Goal: Task Accomplishment & Management: Complete application form

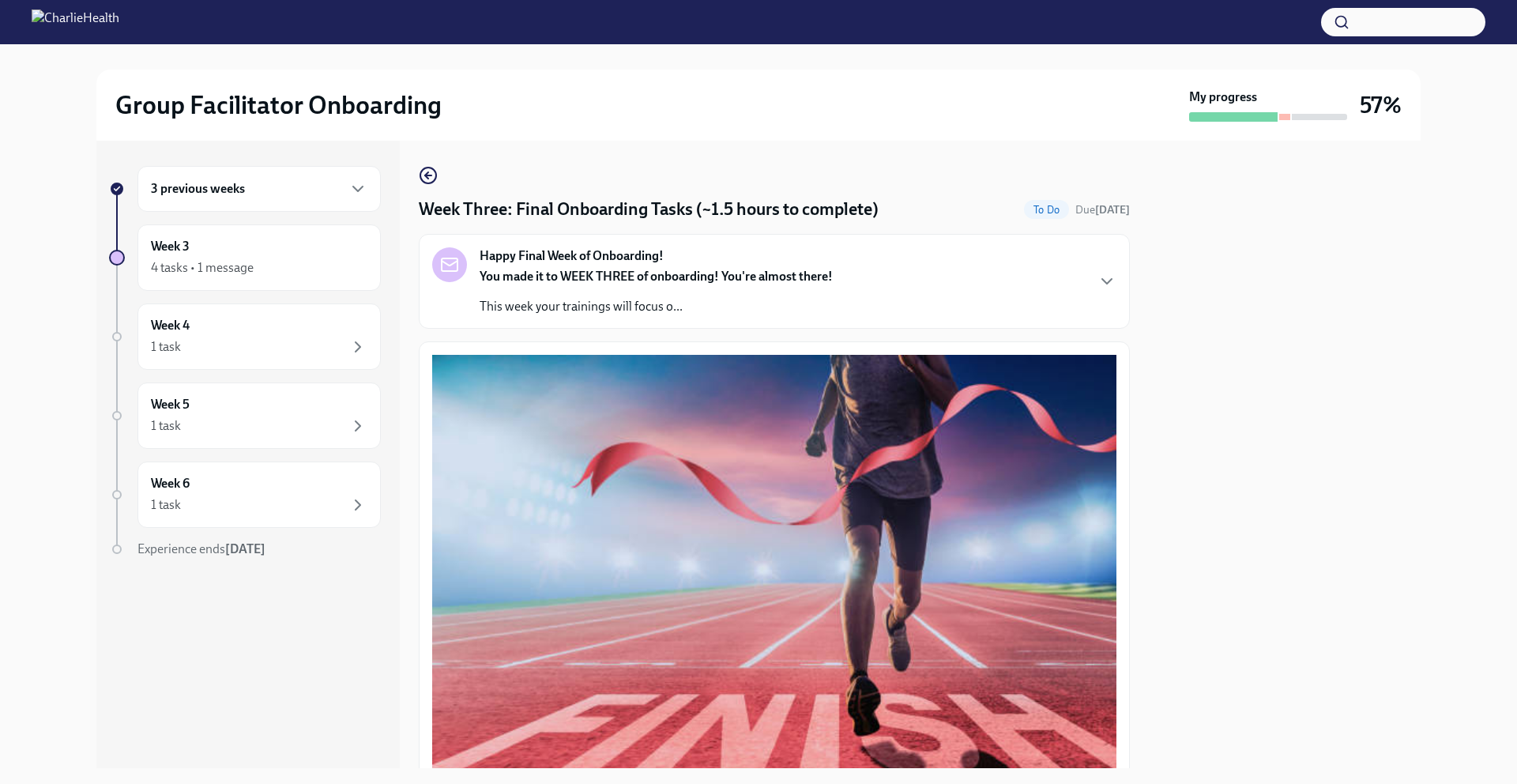
click at [957, 291] on div "Happy Final Week of Onboarding! You made it to WEEK THREE of onboarding! You're…" at bounding box center [775, 281] width 685 height 68
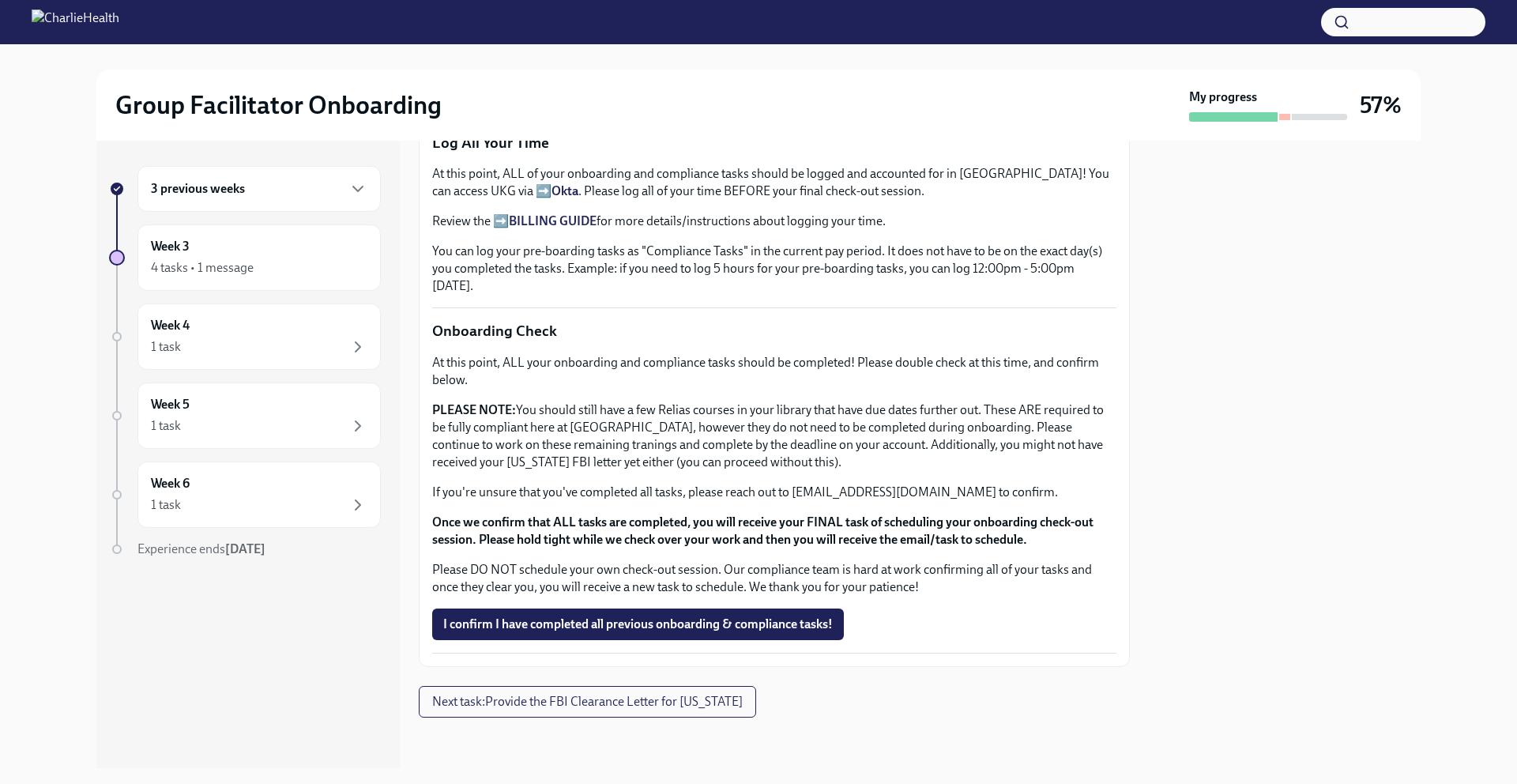
scroll to position [1625, 0]
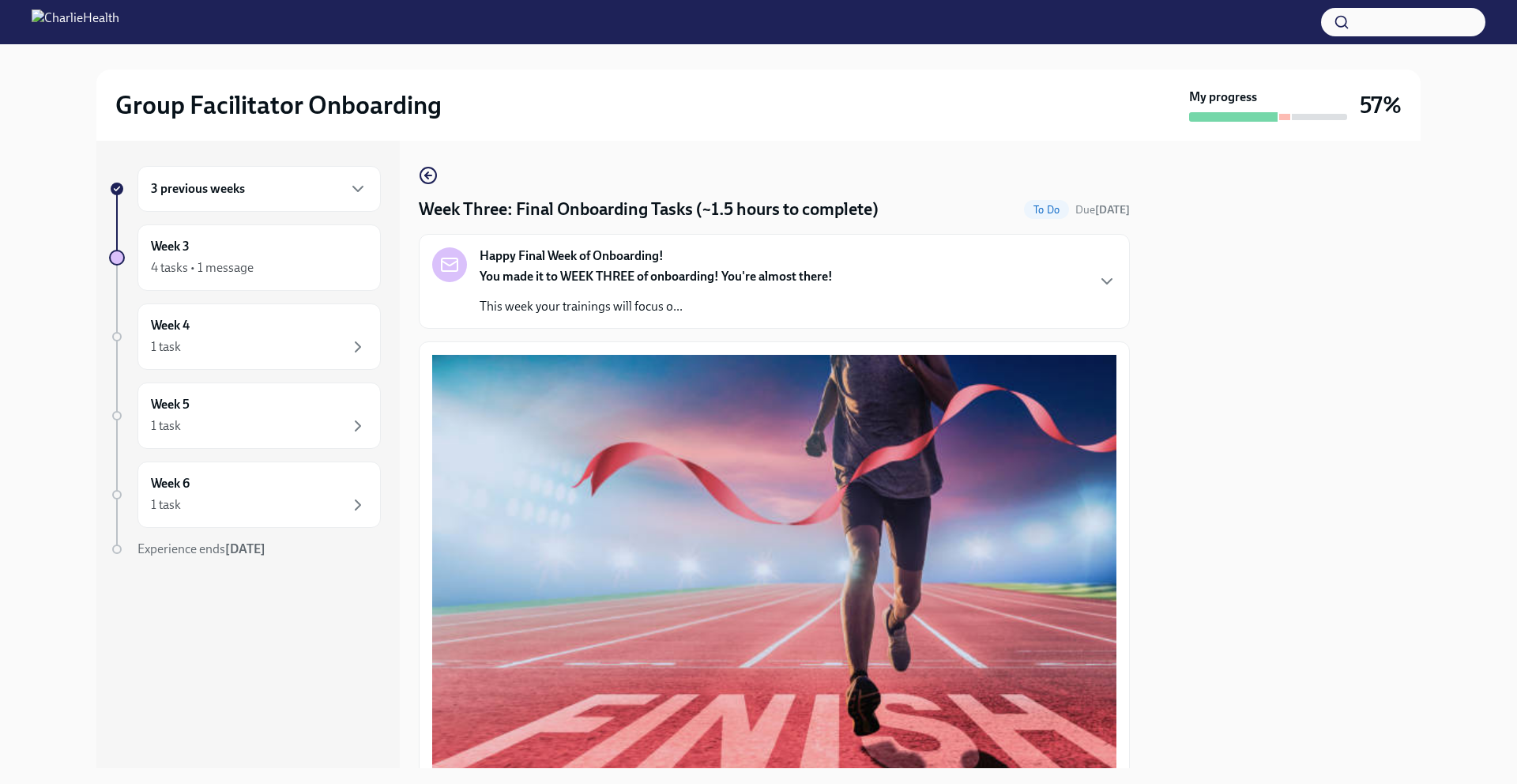
click at [284, 197] on div "3 previous weeks" at bounding box center [259, 189] width 216 height 19
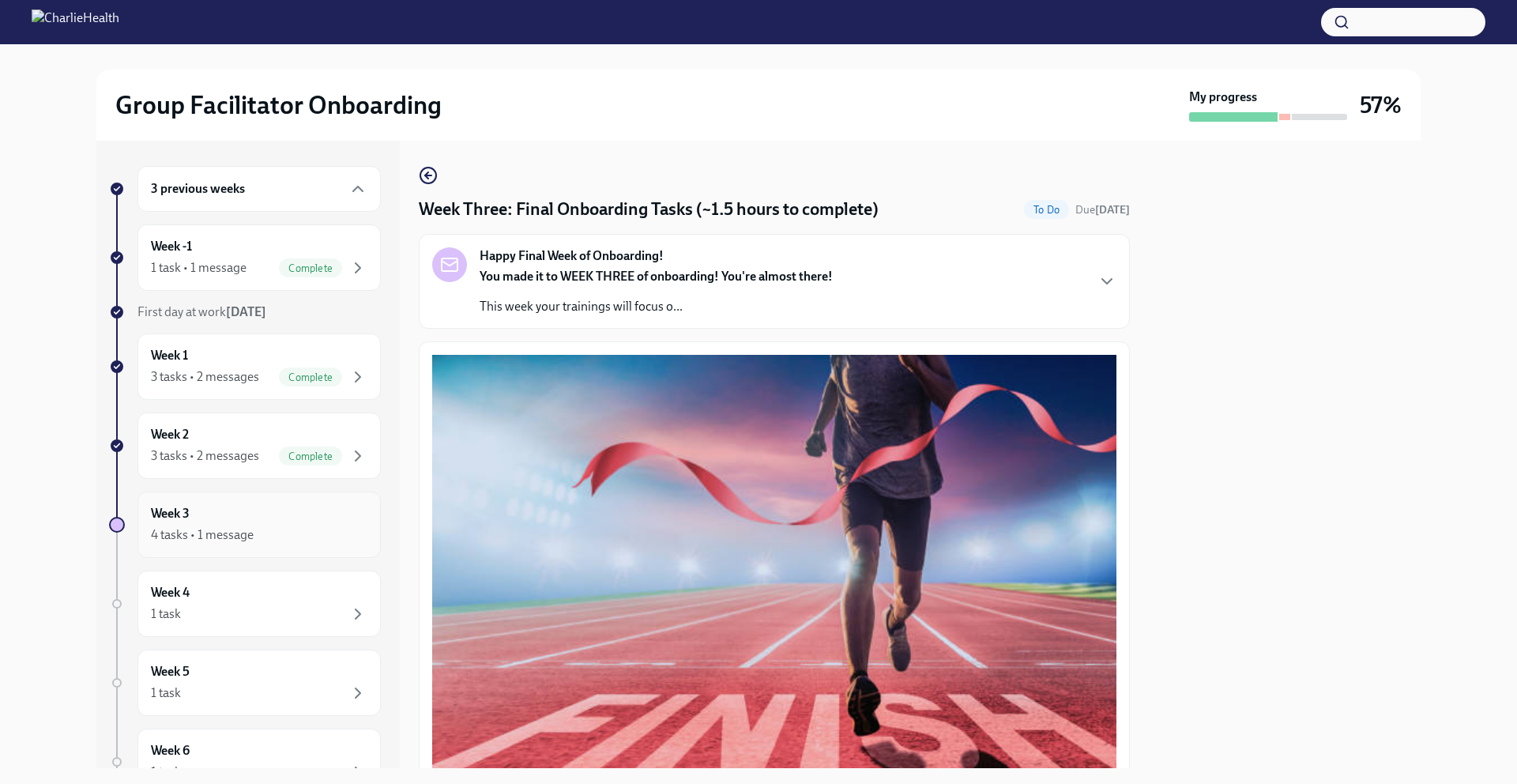
click at [287, 525] on div "4 tasks • 1 message" at bounding box center [259, 535] width 216 height 19
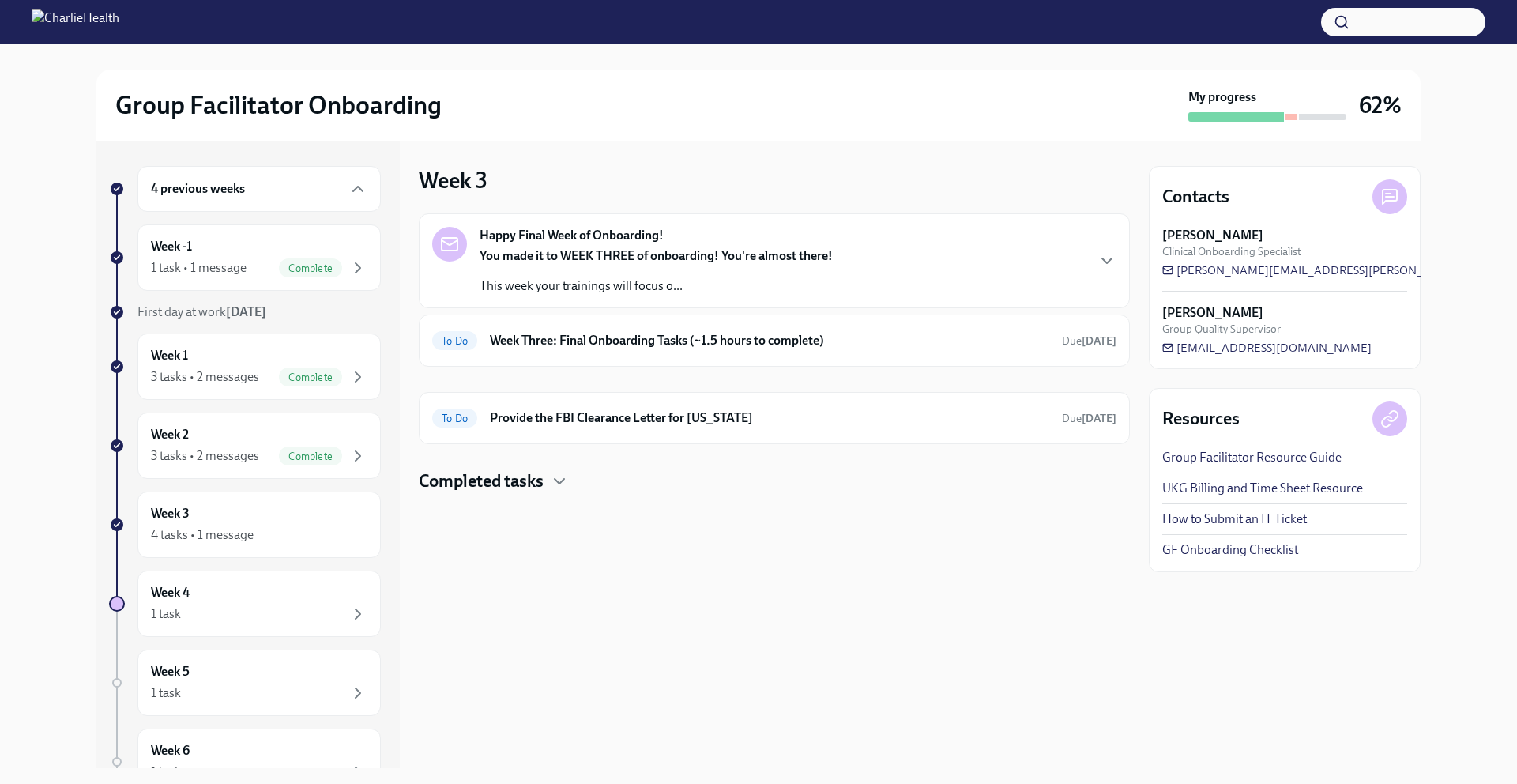
click at [939, 277] on div "Happy Final Week of Onboarding! You made it to WEEK THREE of onboarding! You're…" at bounding box center [775, 260] width 685 height 68
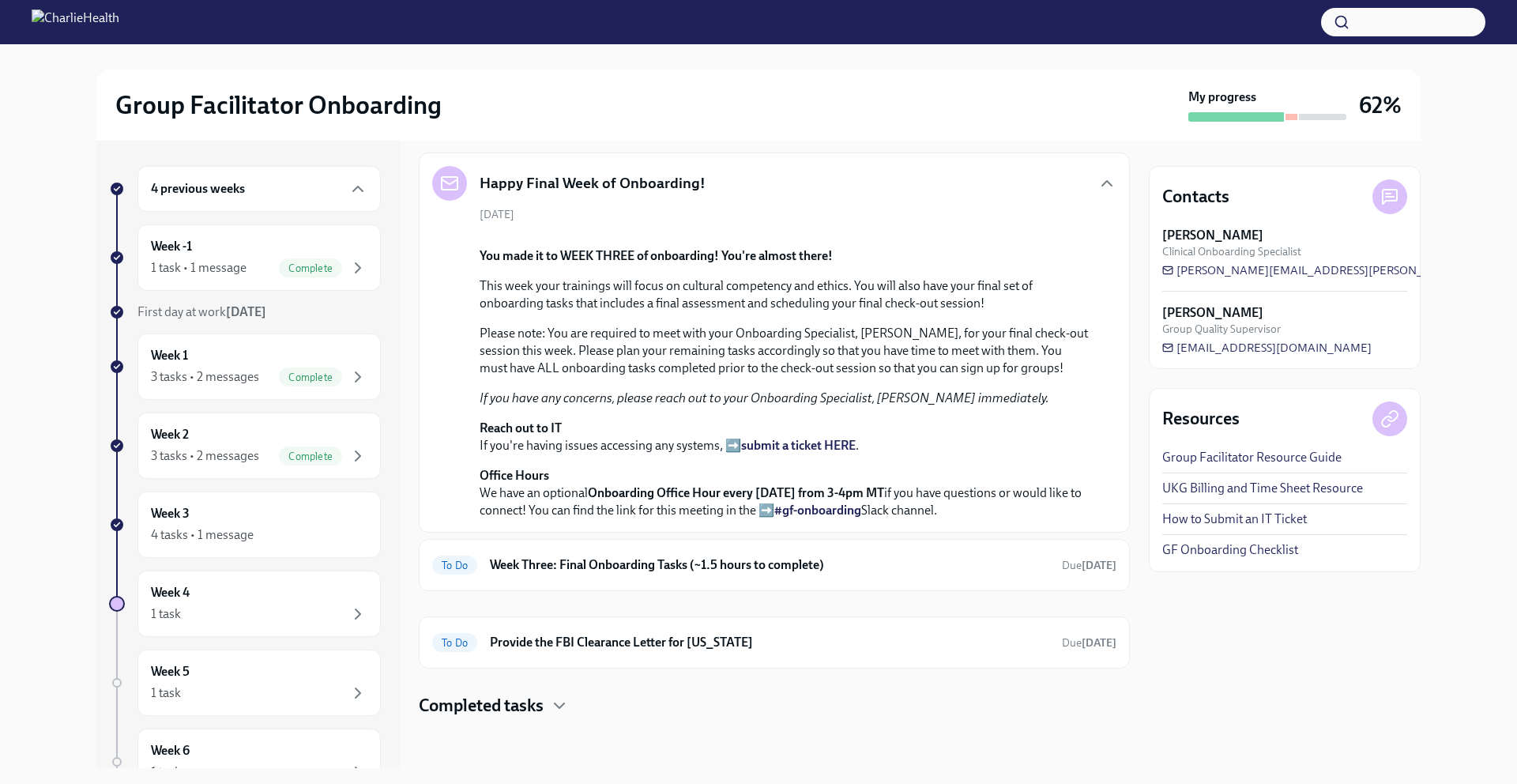
scroll to position [398, 0]
click at [920, 572] on h6 "Week Three: Final Onboarding Tasks (~1.5 hours to complete)" at bounding box center [769, 565] width 560 height 17
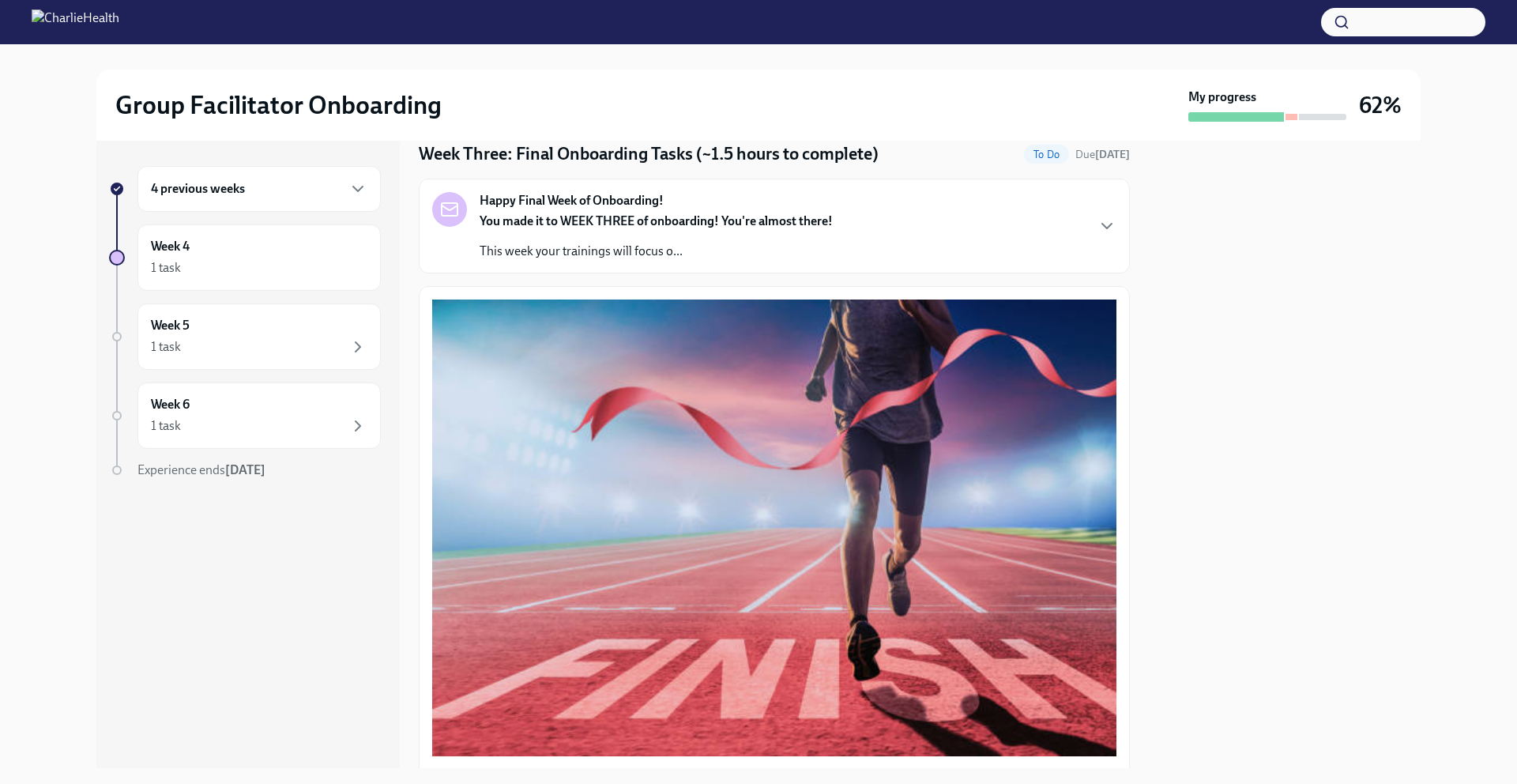
scroll to position [477, 0]
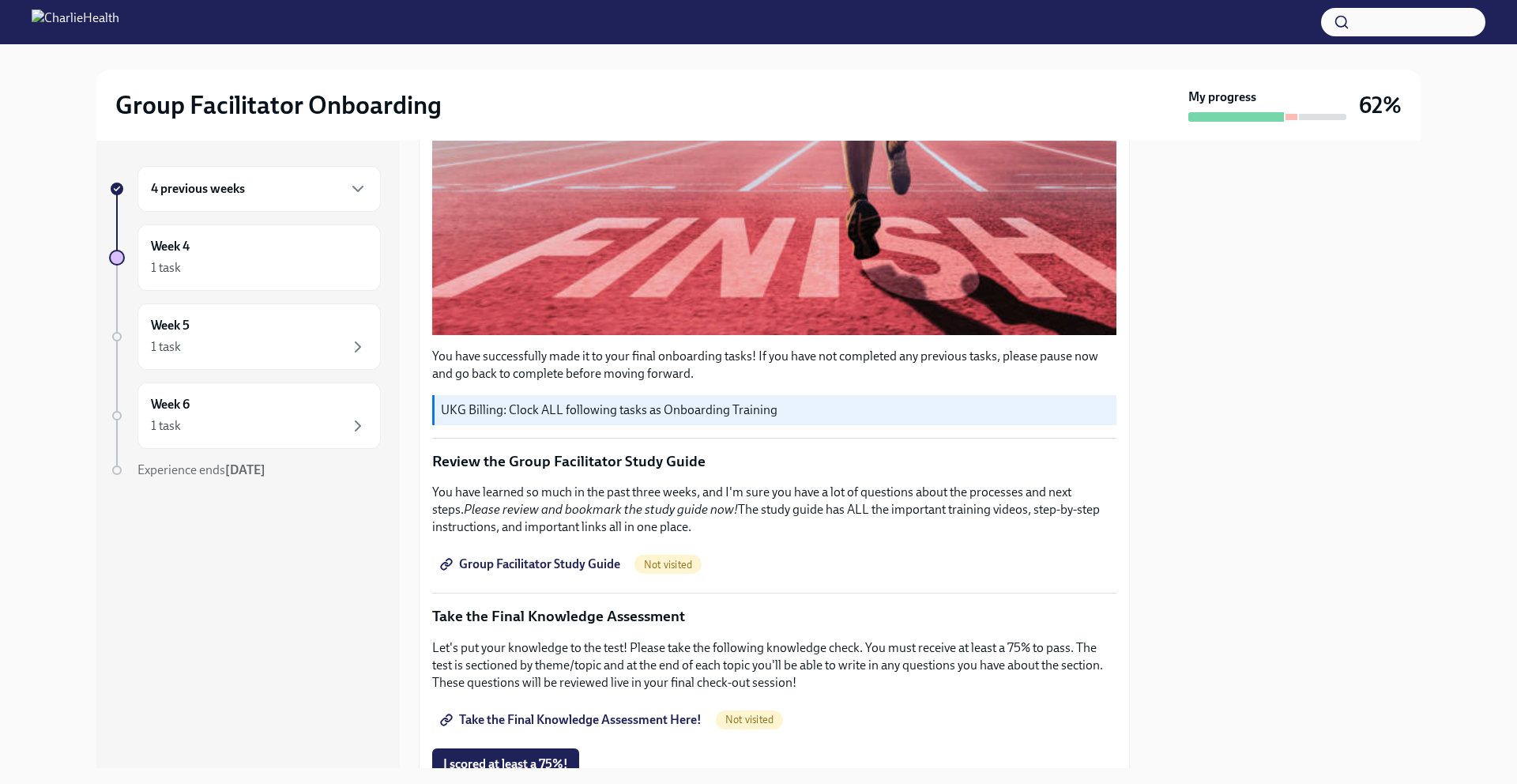
click at [545, 557] on span "Group Facilitator Study Guide" at bounding box center [531, 564] width 177 height 16
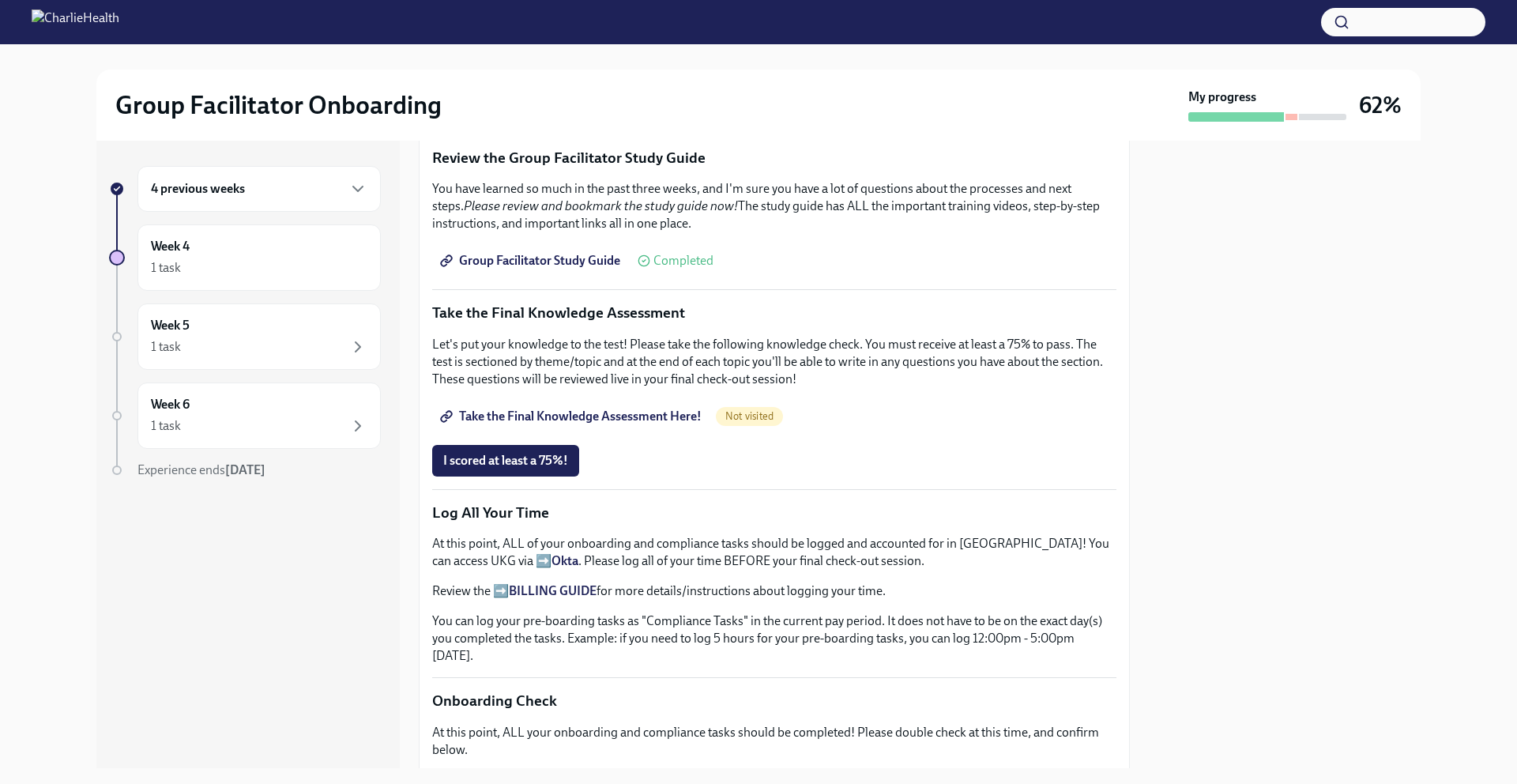
scroll to position [780, 0]
click at [611, 408] on span "Take the Final Knowledge Assessment Here!" at bounding box center [572, 416] width 259 height 16
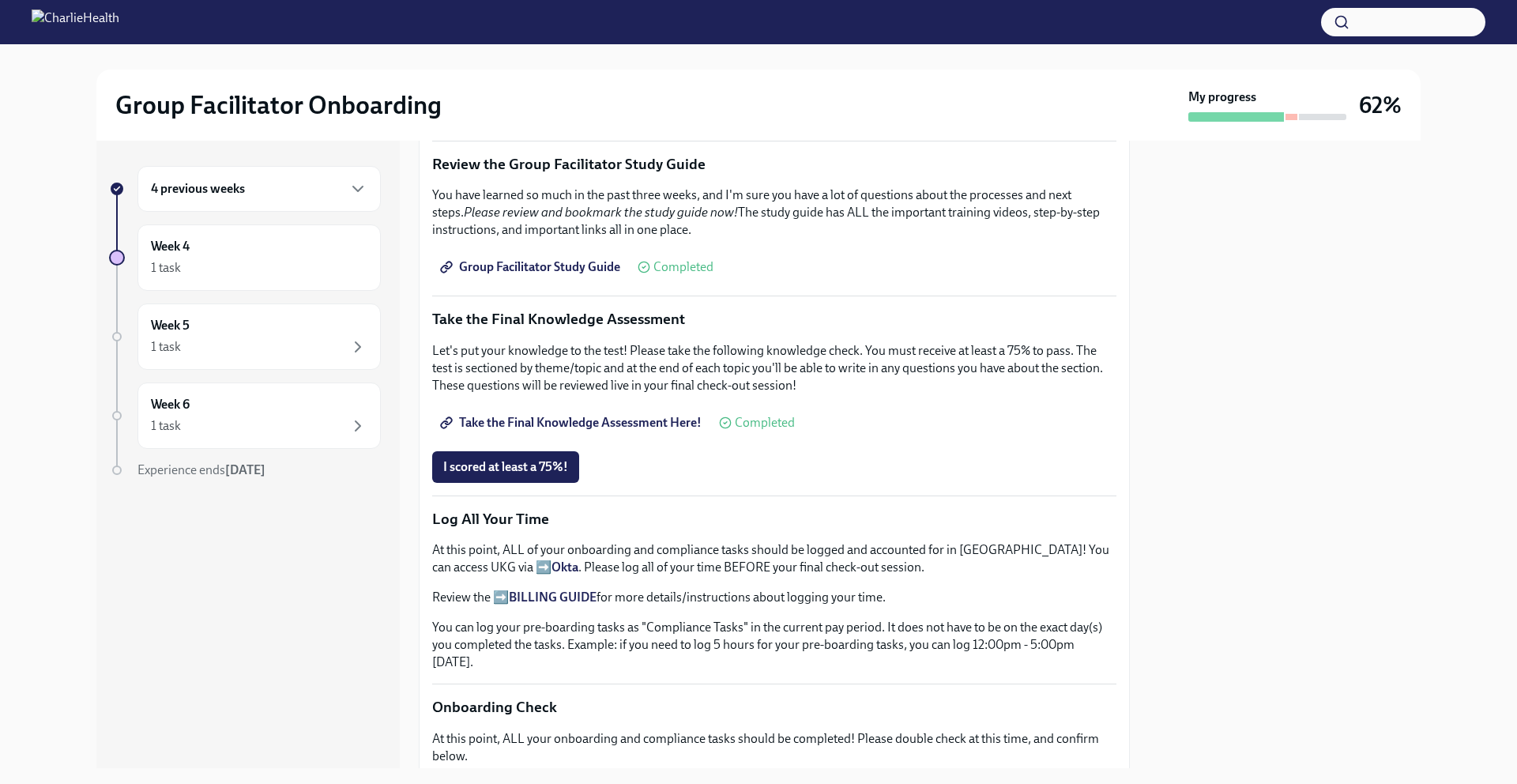
scroll to position [754, 0]
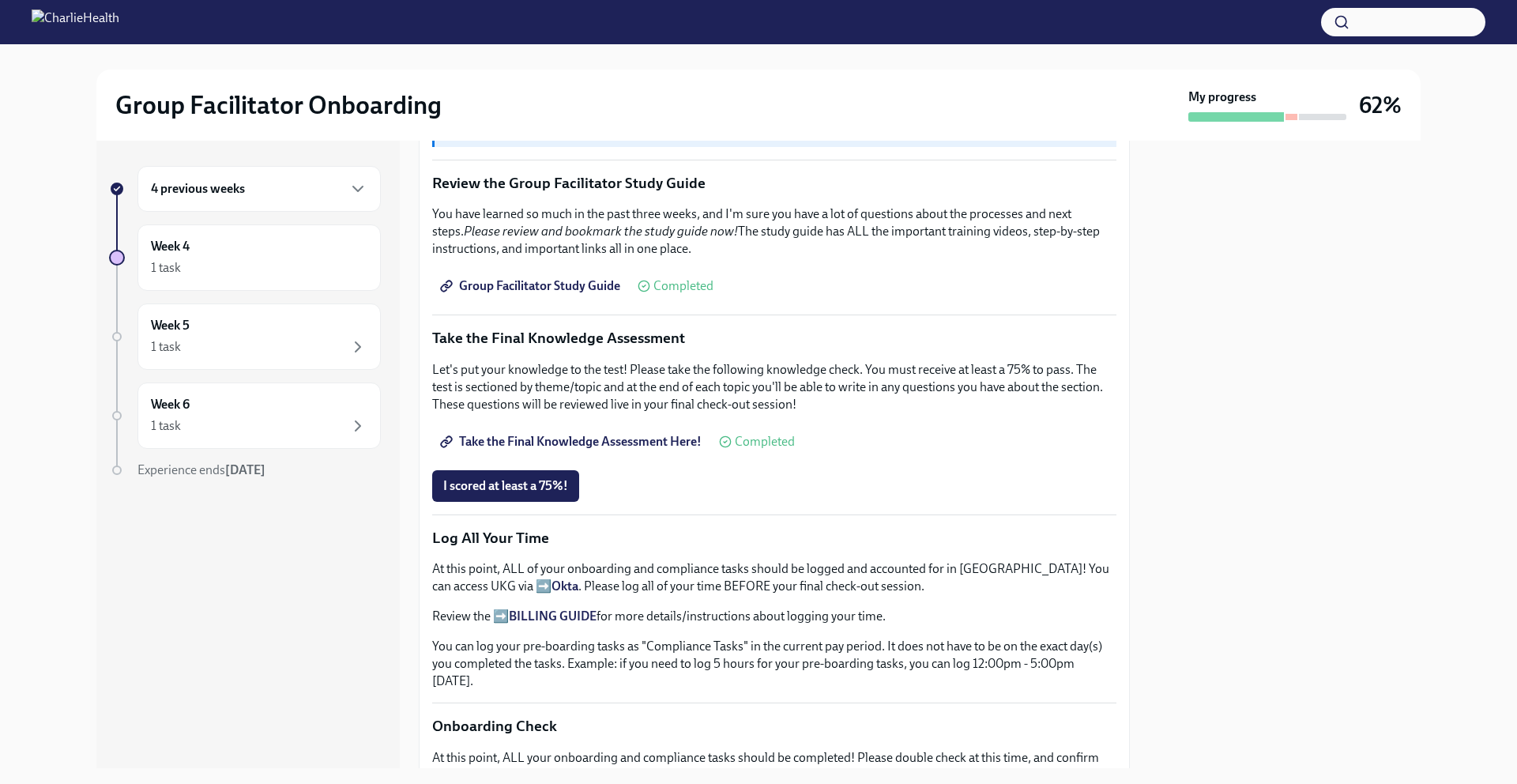
click at [559, 278] on span "Group Facilitator Study Guide" at bounding box center [531, 286] width 177 height 16
click at [284, 196] on div "4 previous weeks" at bounding box center [259, 189] width 216 height 19
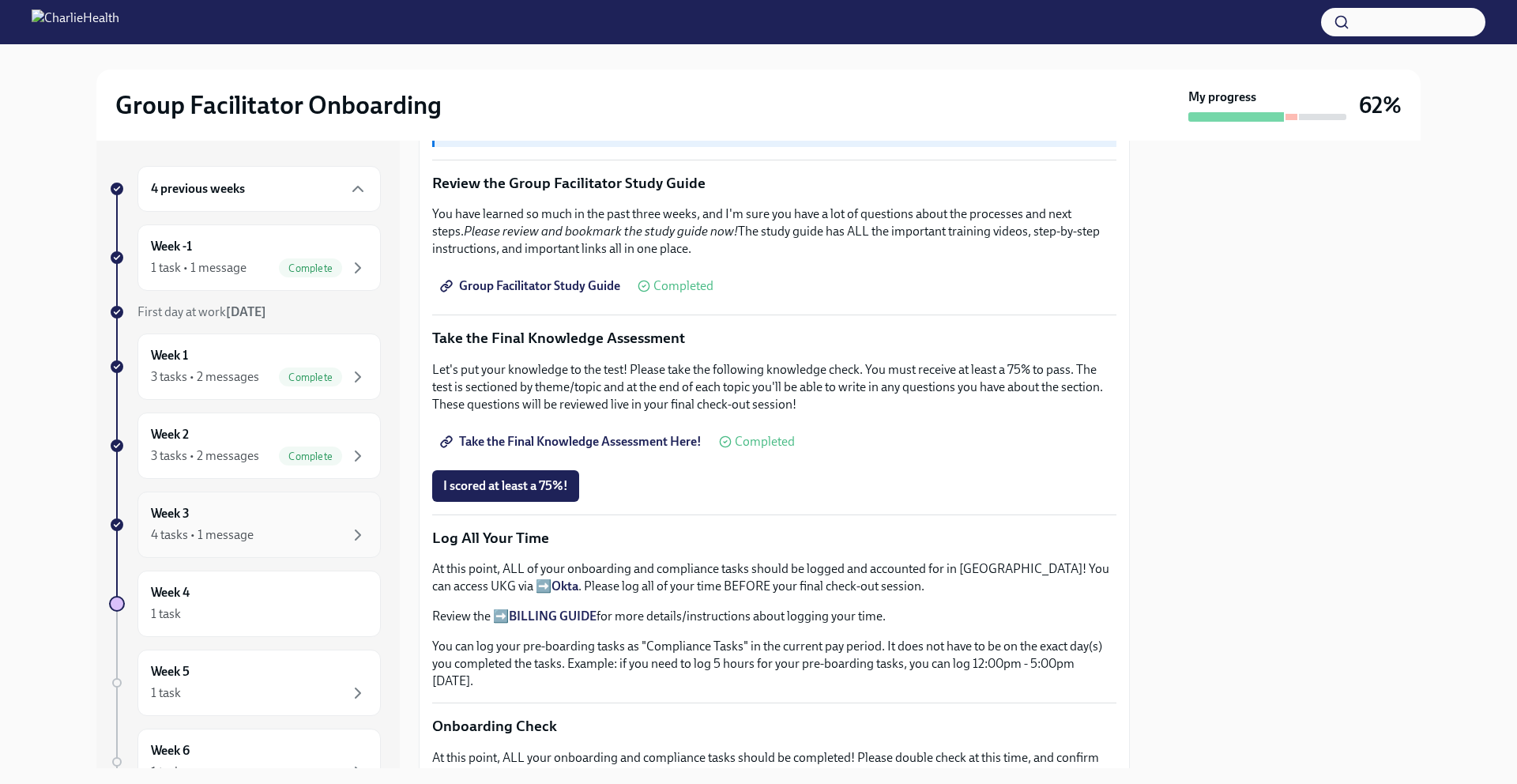
click at [281, 526] on div "4 tasks • 1 message" at bounding box center [259, 535] width 216 height 19
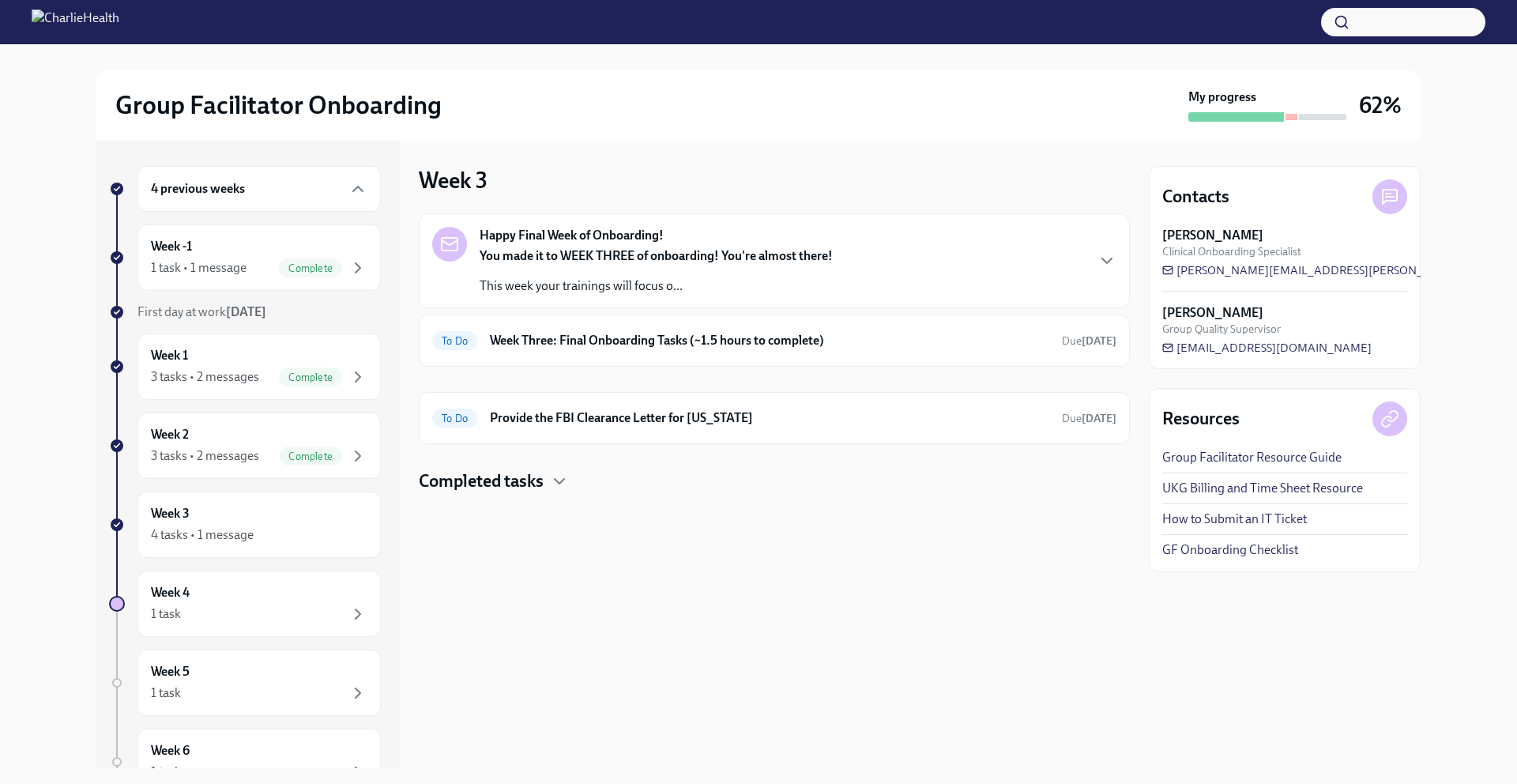
click at [893, 278] on div "Happy Final Week of Onboarding! You made it to WEEK THREE of onboarding! You're…" at bounding box center [775, 260] width 685 height 68
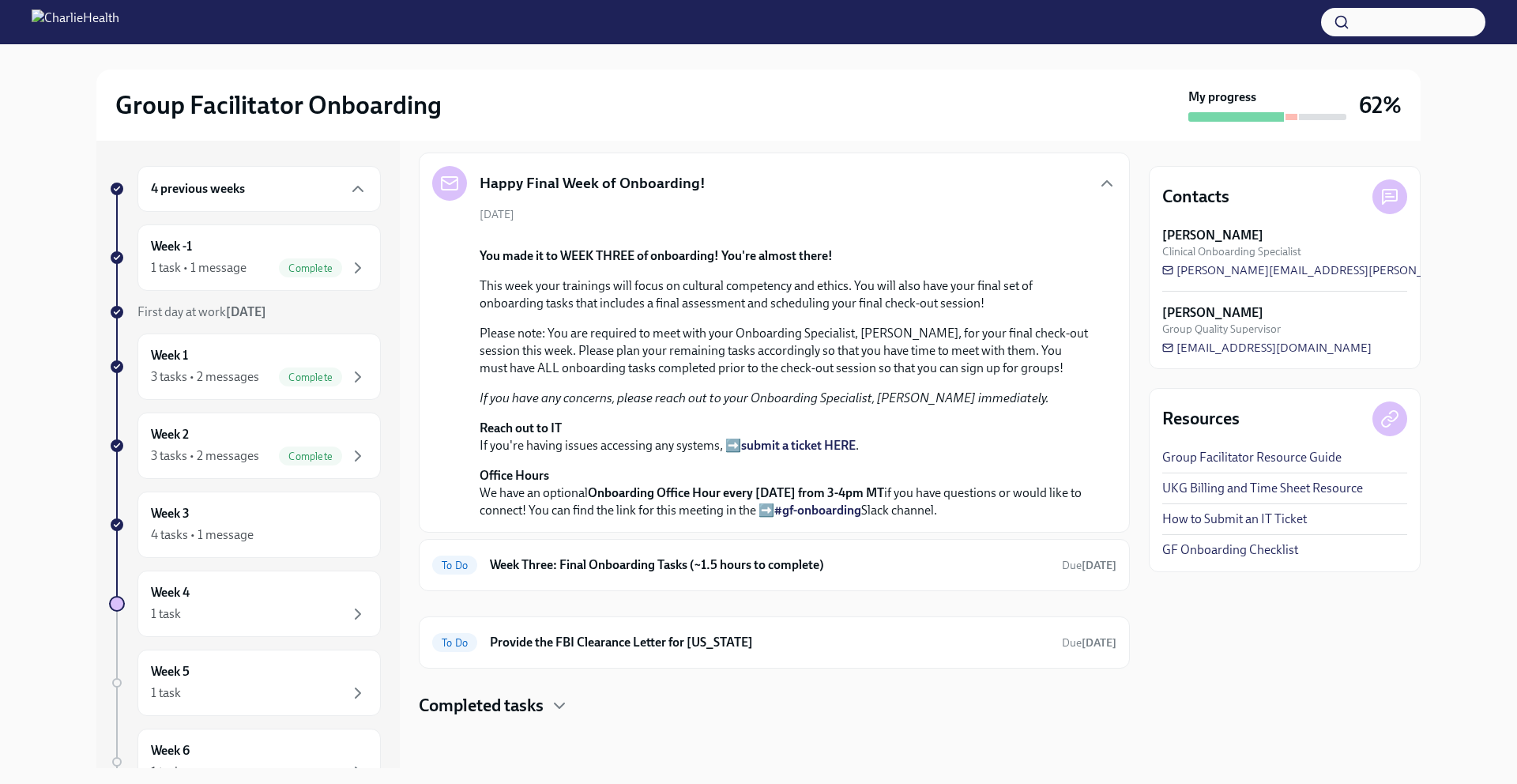
scroll to position [398, 0]
click at [924, 557] on h6 "Week Three: Final Onboarding Tasks (~1.5 hours to complete)" at bounding box center [769, 565] width 560 height 17
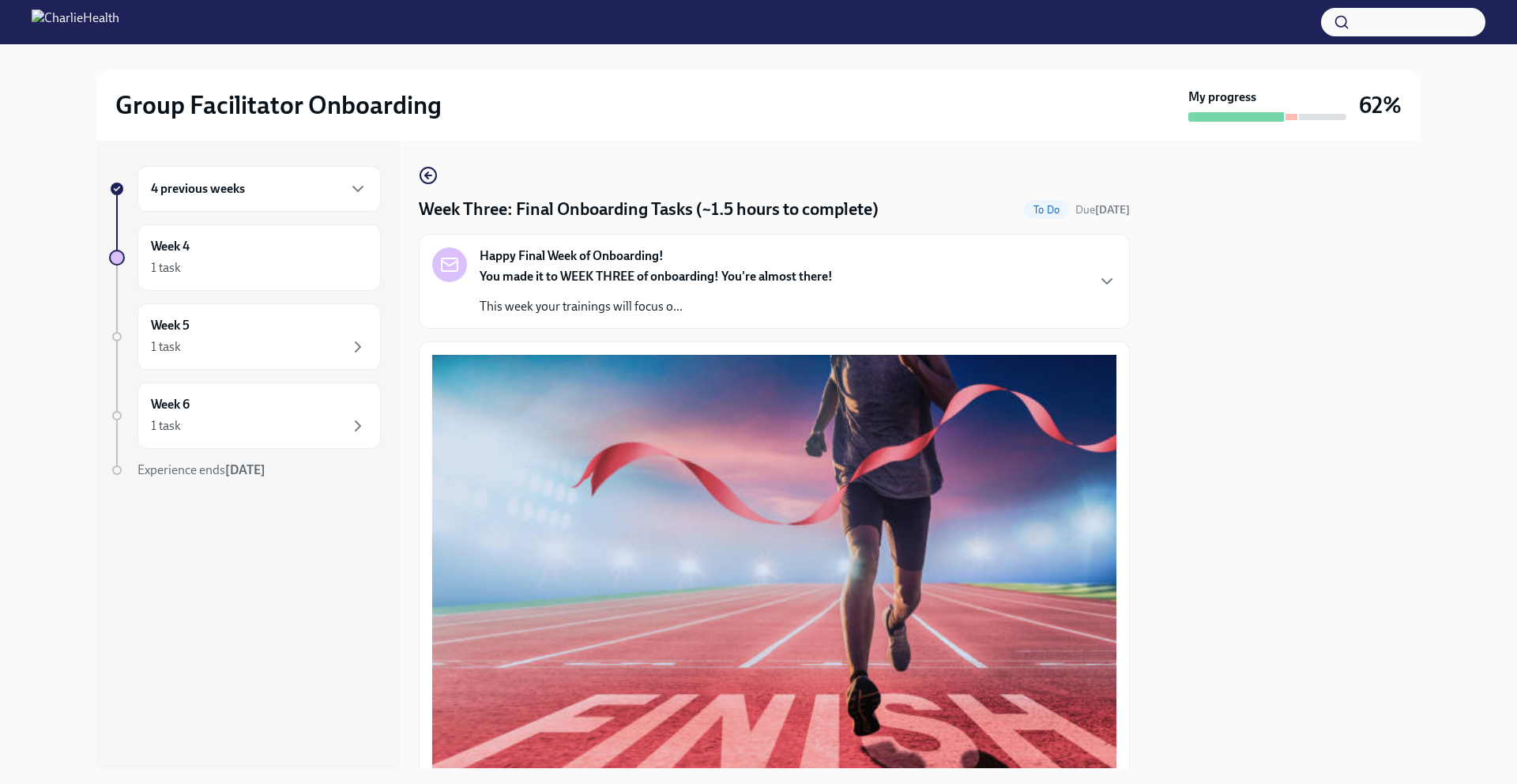
click at [312, 190] on div "4 previous weeks" at bounding box center [259, 189] width 216 height 19
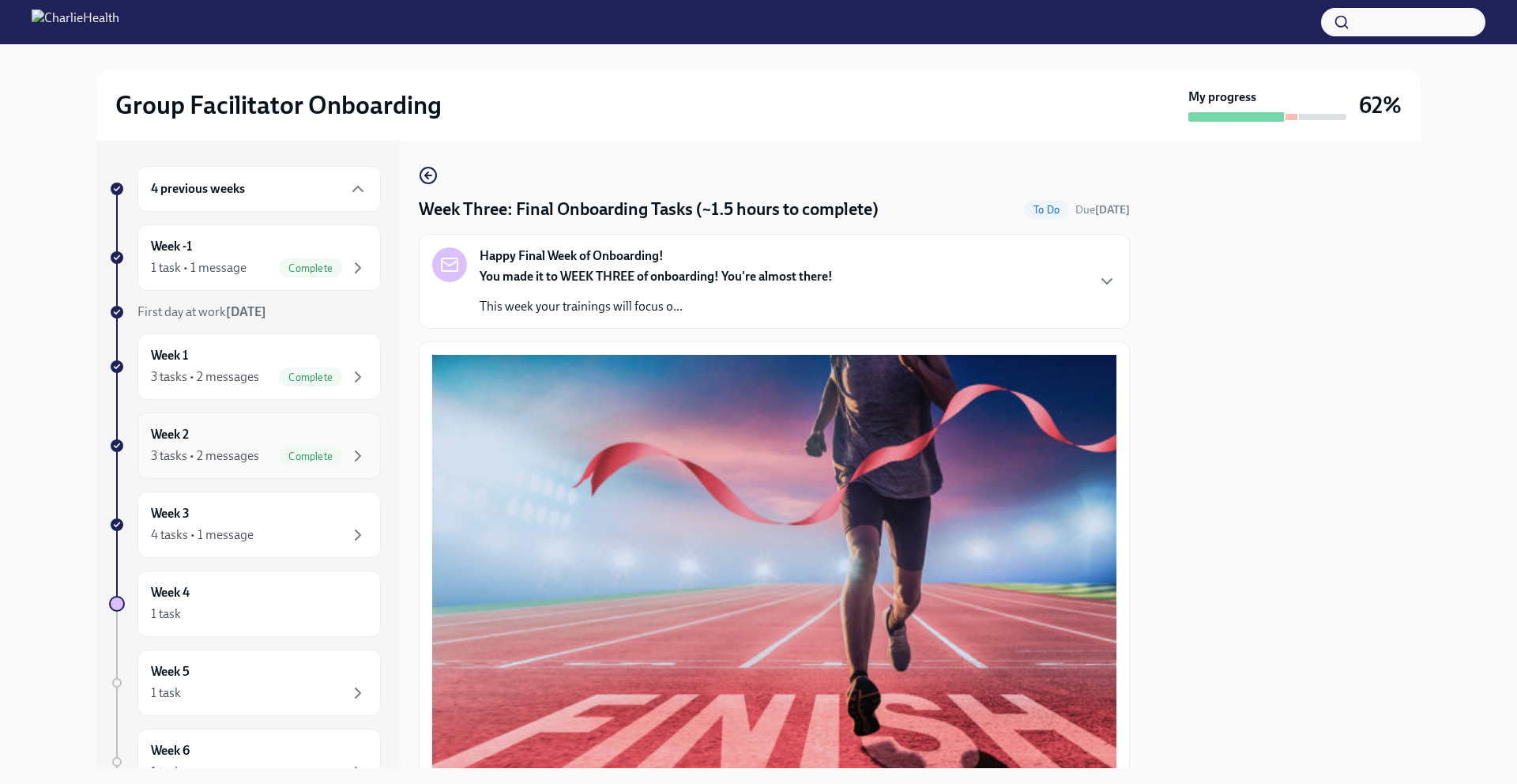
click at [264, 436] on div "Week 2 3 tasks • 2 messages Complete" at bounding box center [259, 446] width 216 height 39
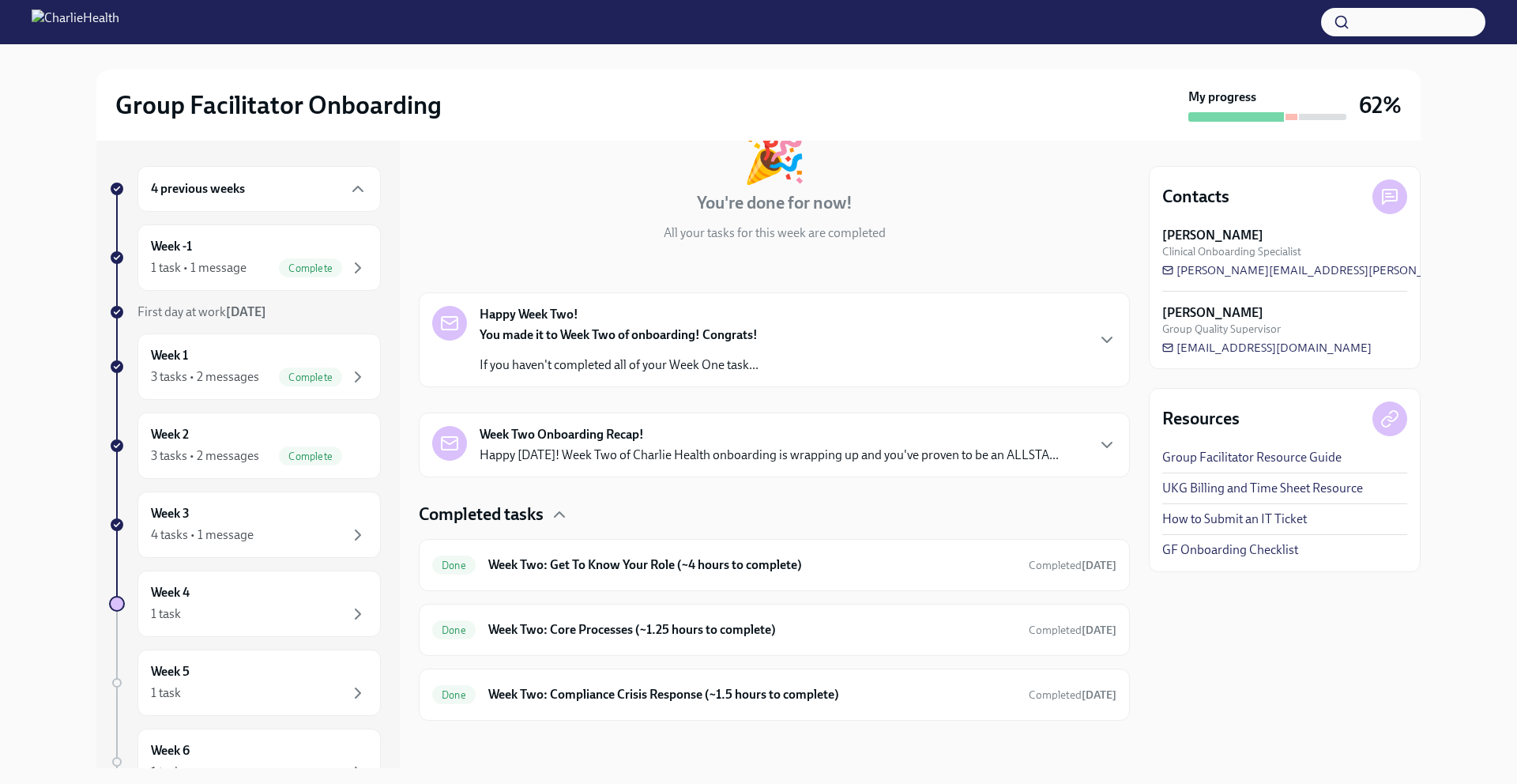
scroll to position [112, 0]
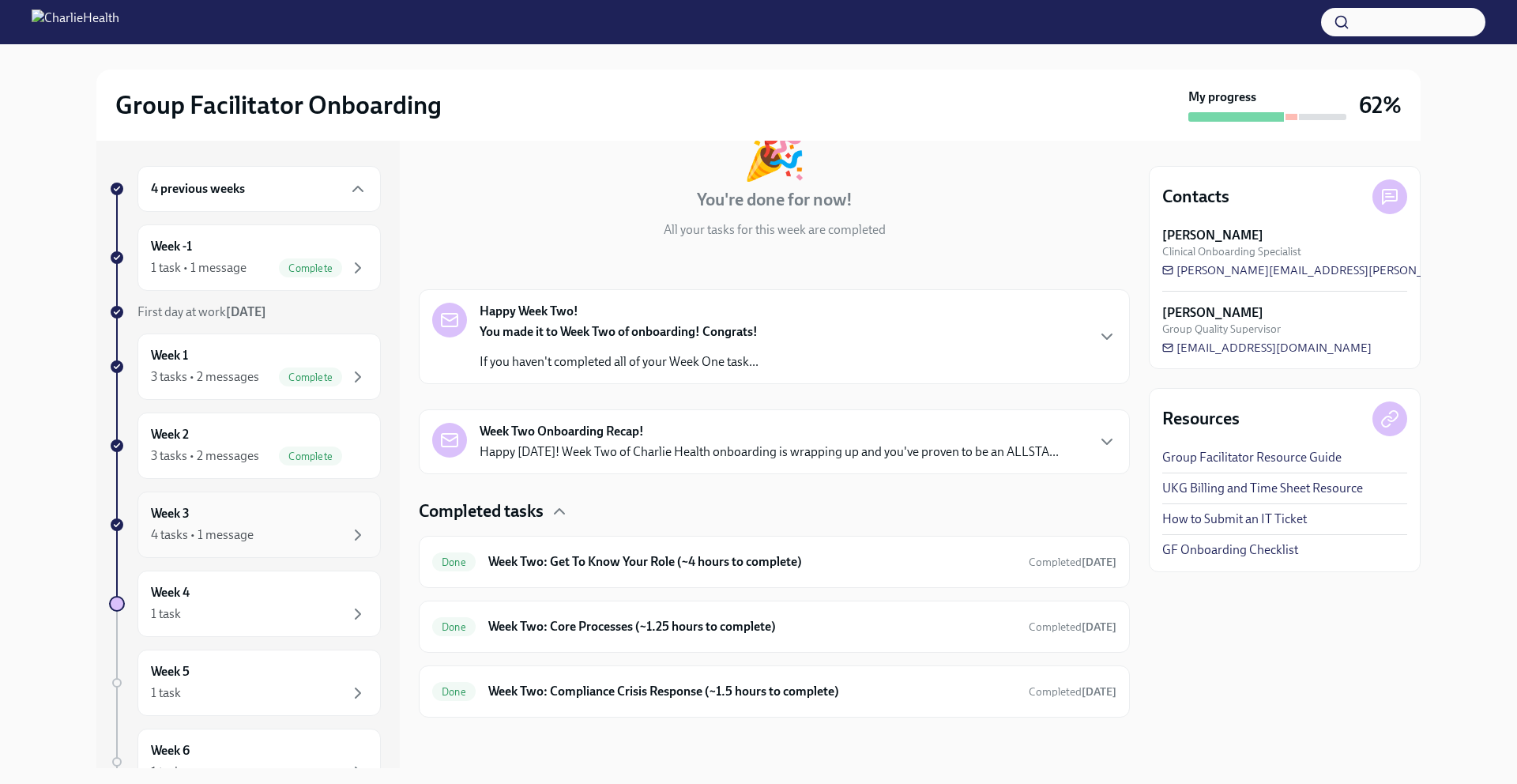
click at [288, 521] on div "Week 3 4 tasks • 1 message" at bounding box center [259, 525] width 216 height 39
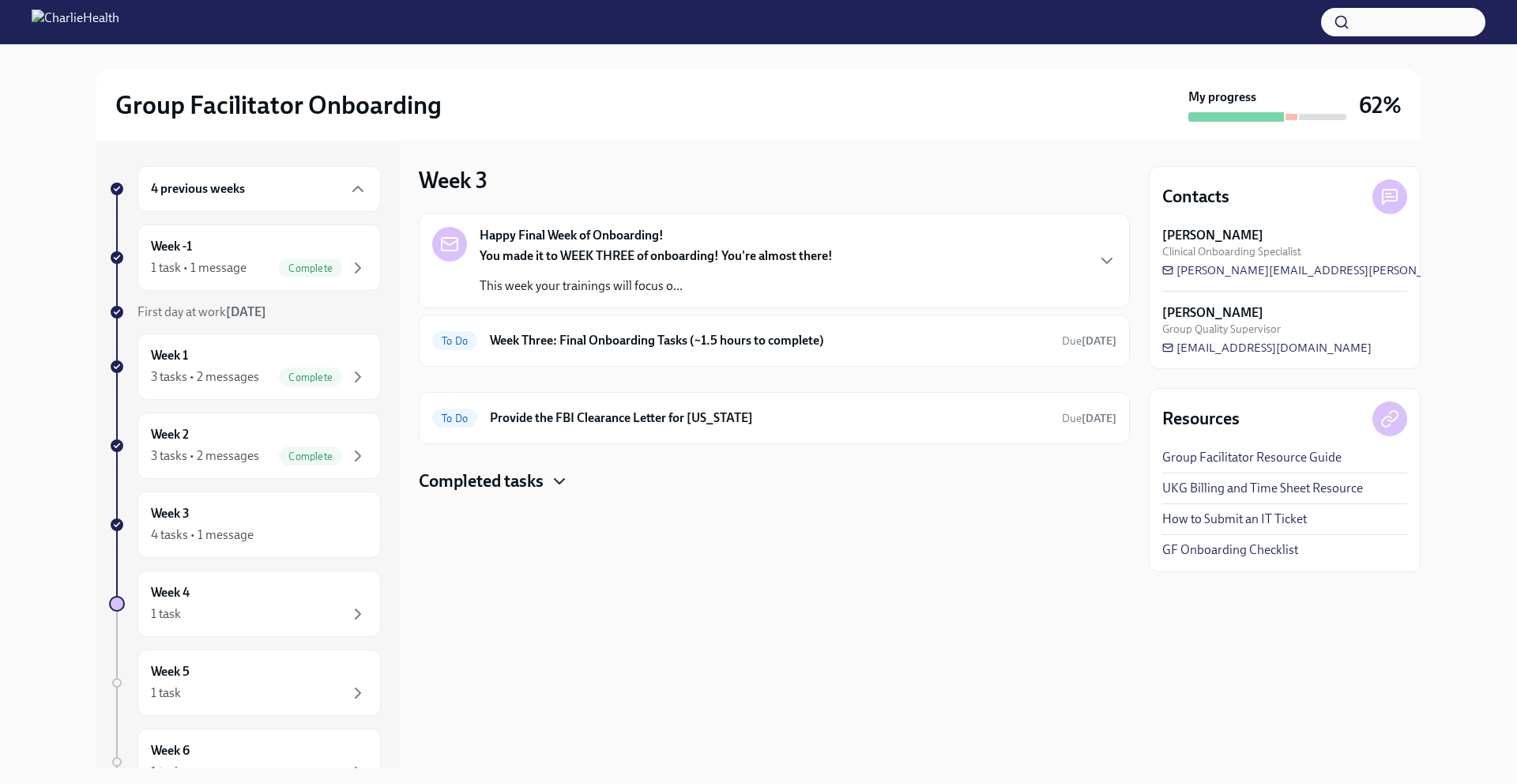
click at [561, 487] on icon "button" at bounding box center [560, 481] width 19 height 19
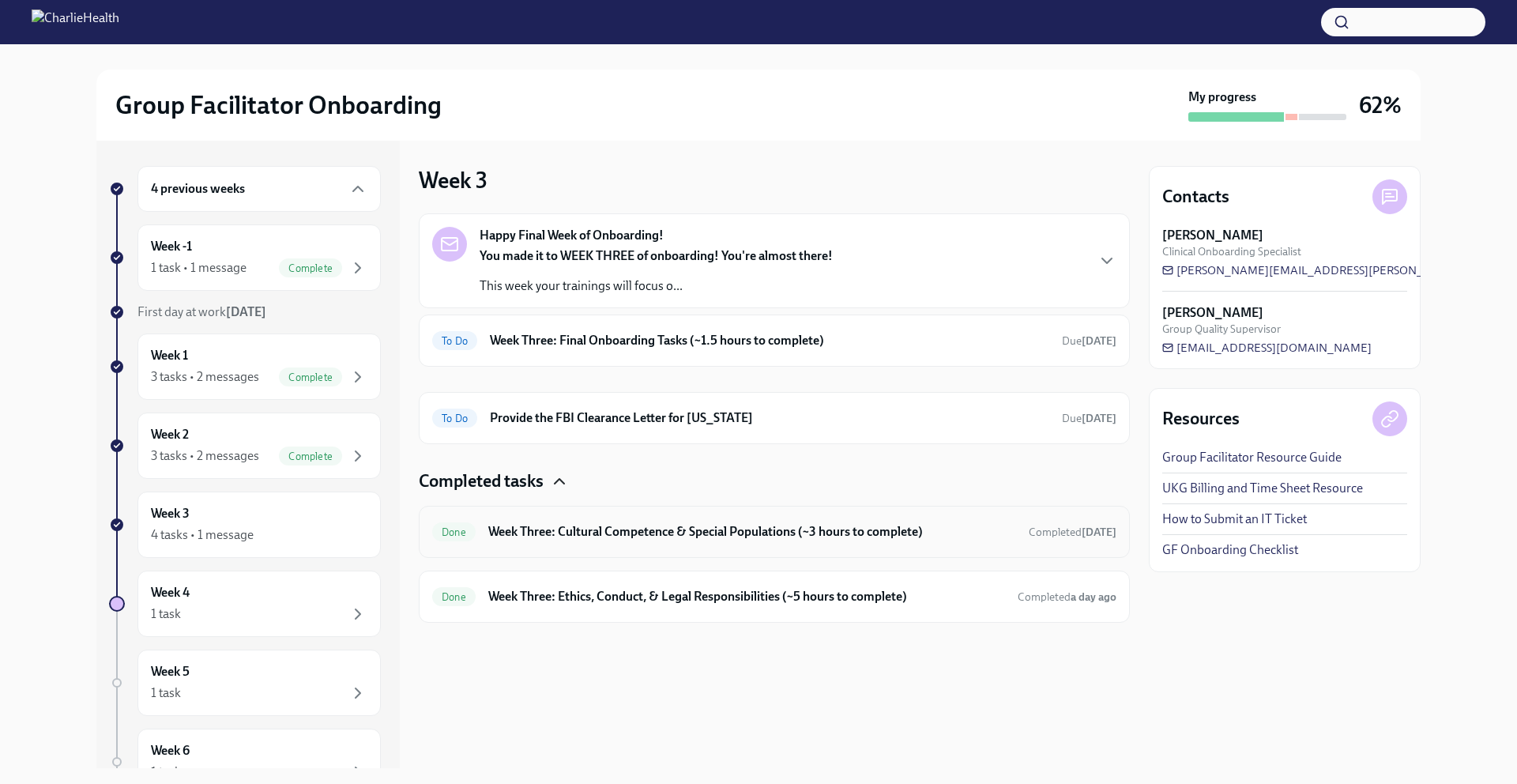
click at [942, 537] on h6 "Week Three: Cultural Competence & Special Populations (~3 hours to complete)" at bounding box center [751, 531] width 528 height 17
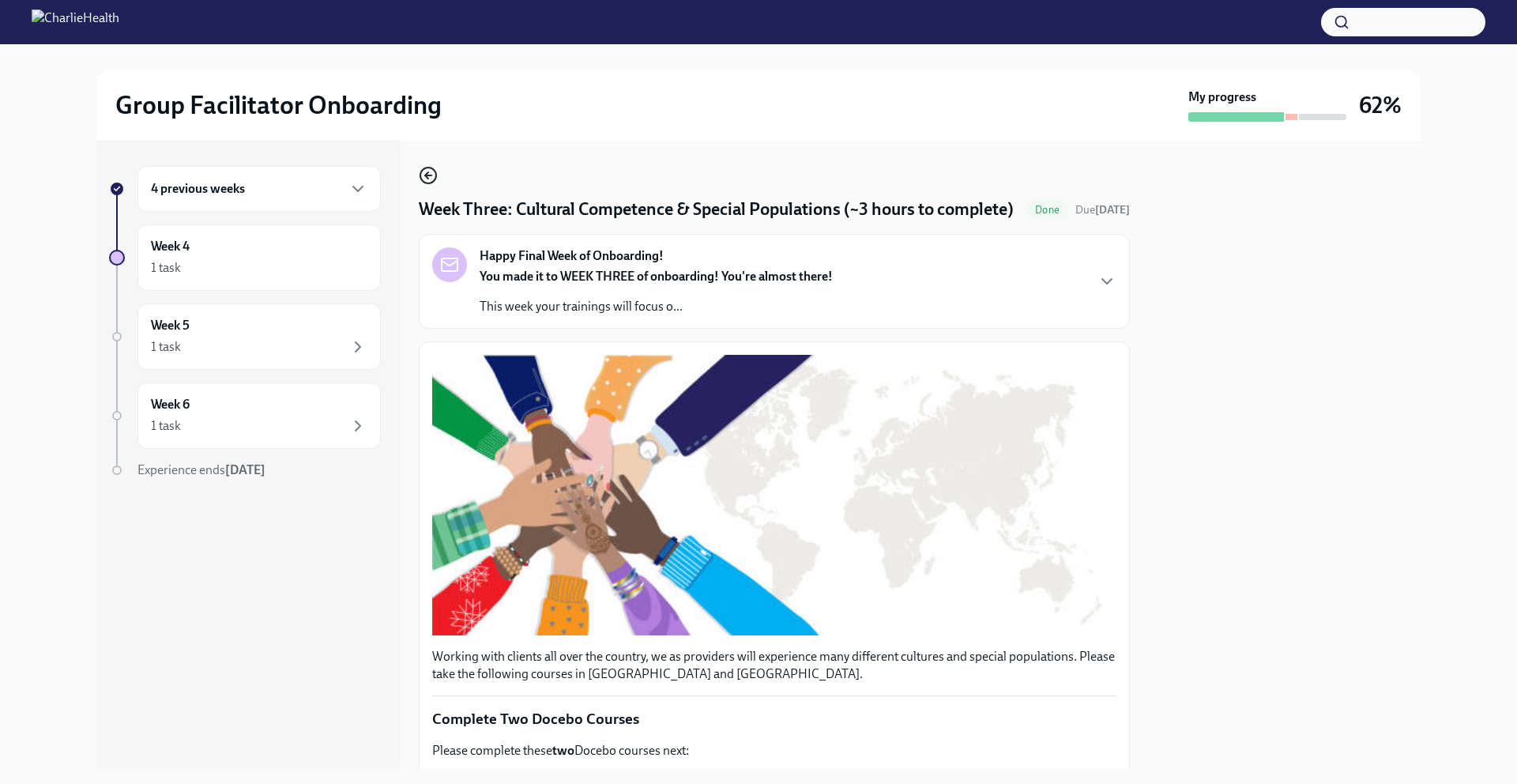
click at [429, 176] on icon "button" at bounding box center [428, 176] width 7 height 0
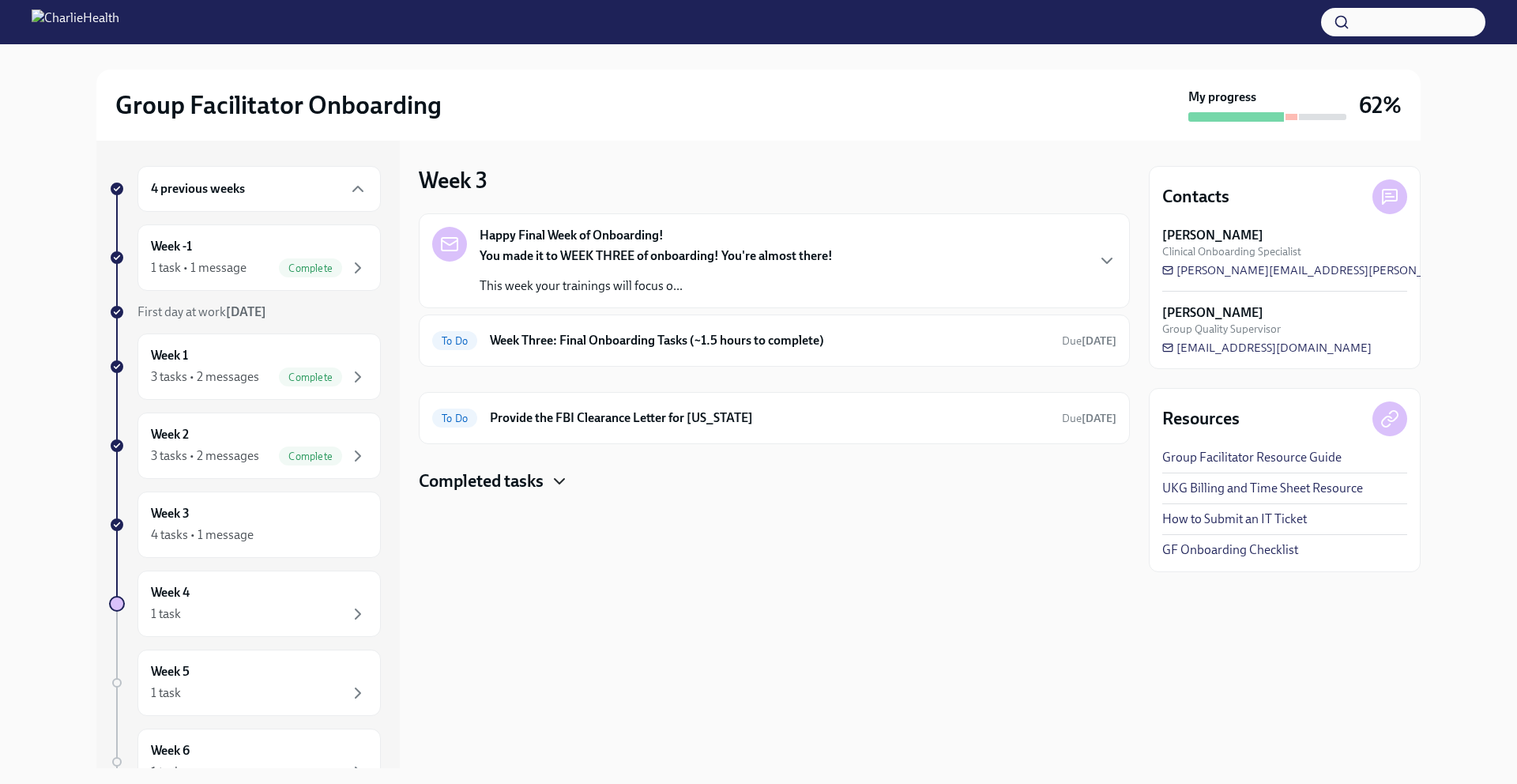
click at [557, 482] on icon "button" at bounding box center [560, 481] width 19 height 19
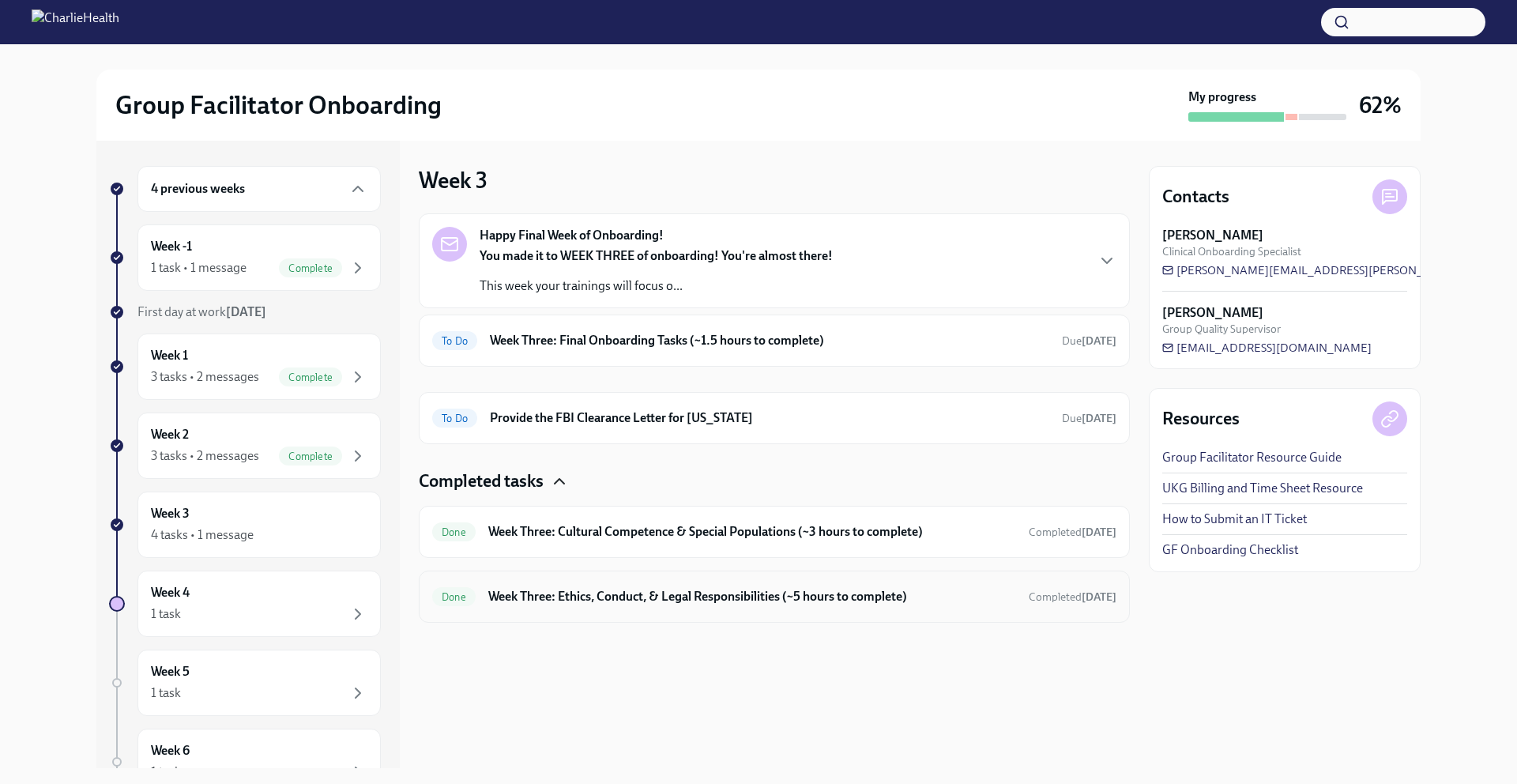
click at [977, 603] on h6 "Week Three: Ethics, Conduct, & Legal Responsibilities (~5 hours to complete)" at bounding box center [751, 596] width 528 height 17
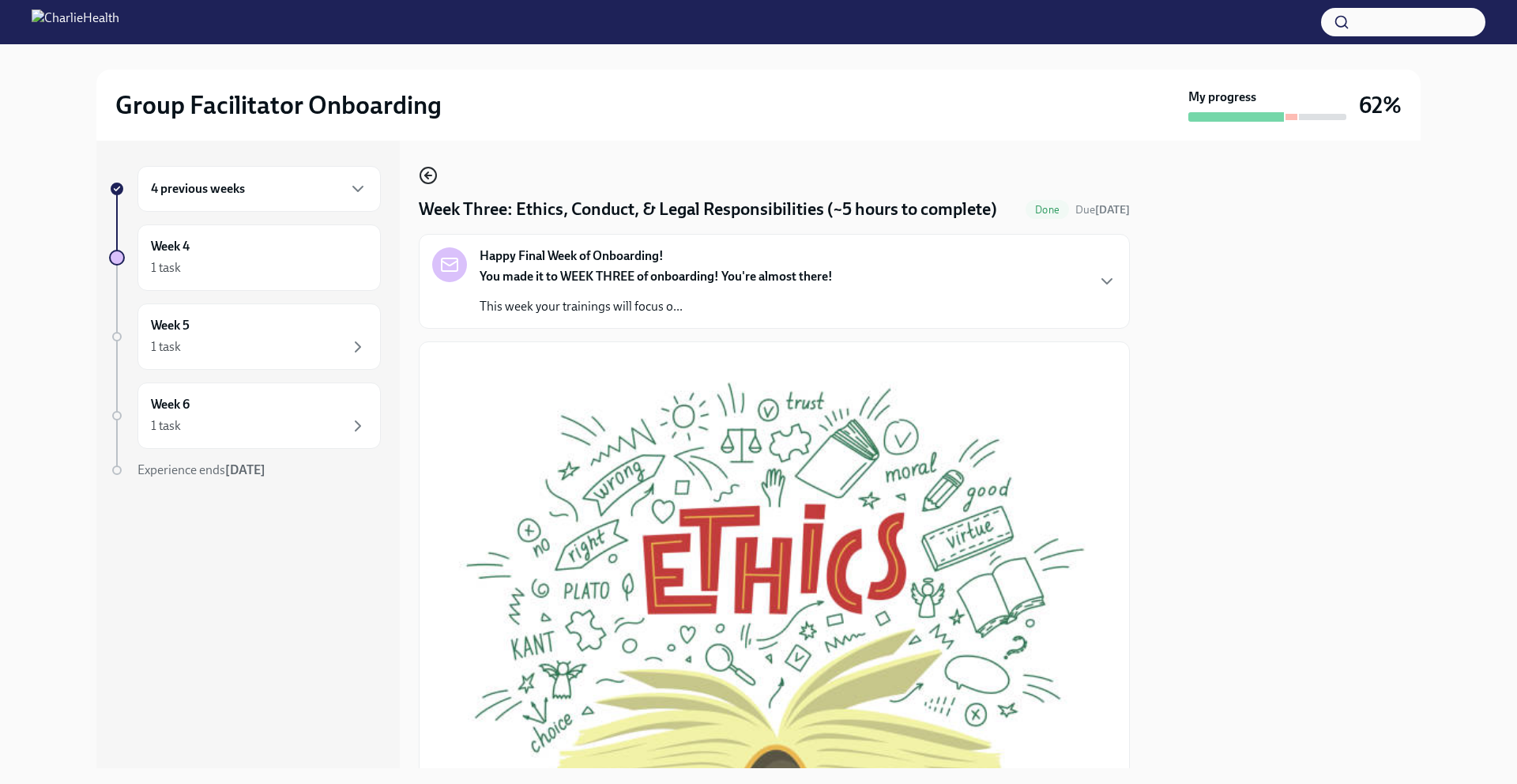
click at [428, 170] on icon "button" at bounding box center [428, 175] width 19 height 19
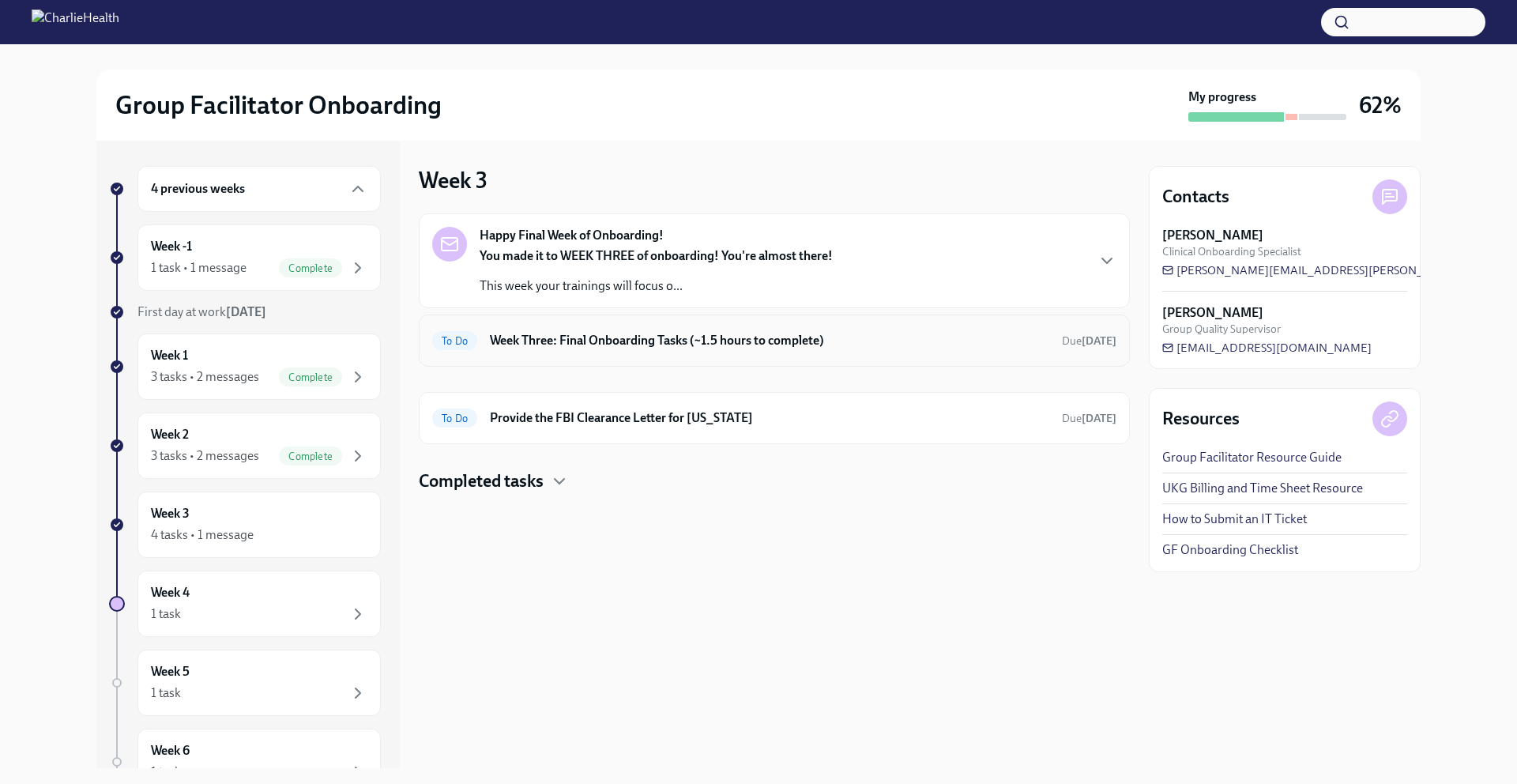
click at [893, 340] on h6 "Week Three: Final Onboarding Tasks (~1.5 hours to complete)" at bounding box center [769, 340] width 560 height 17
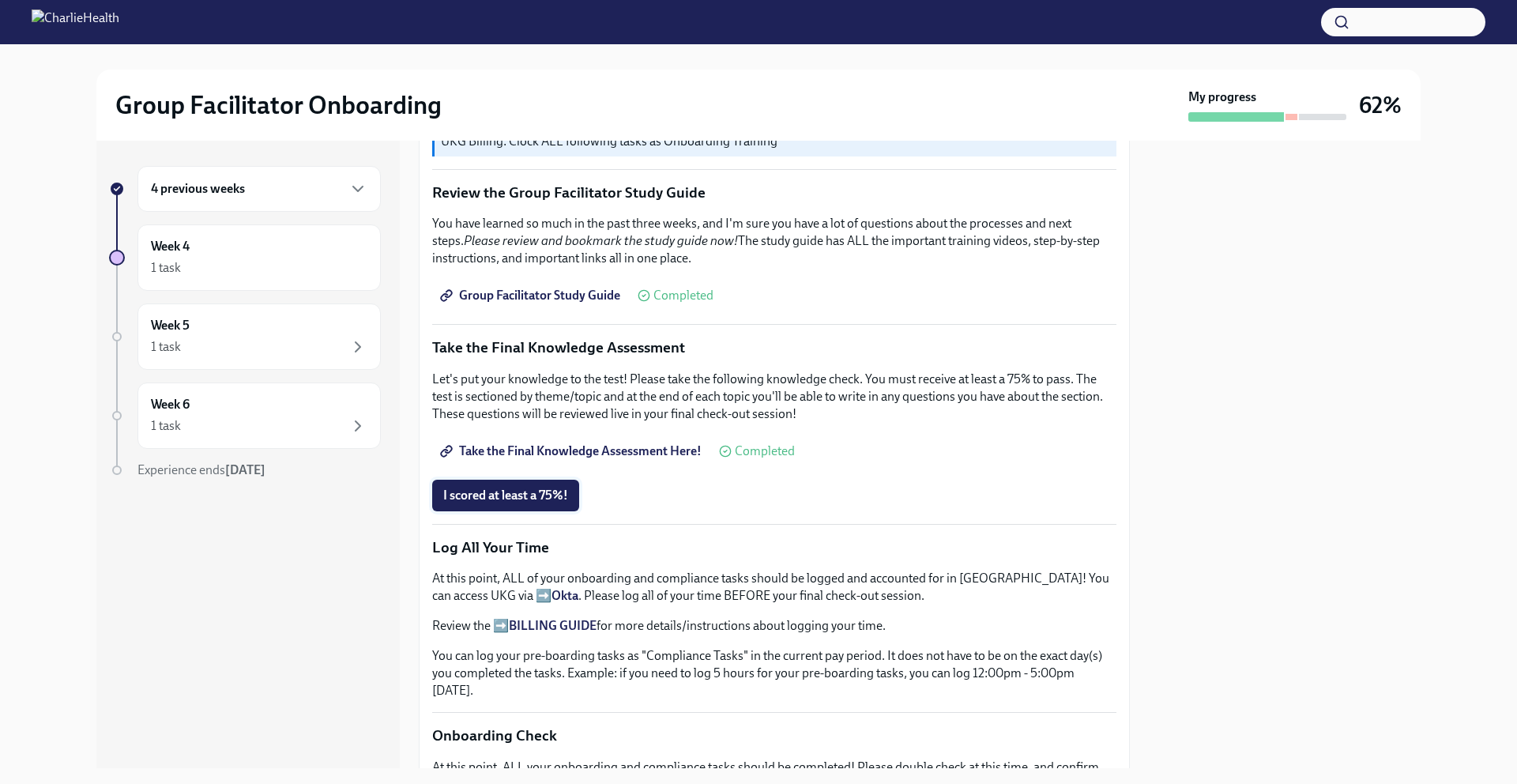
scroll to position [748, 0]
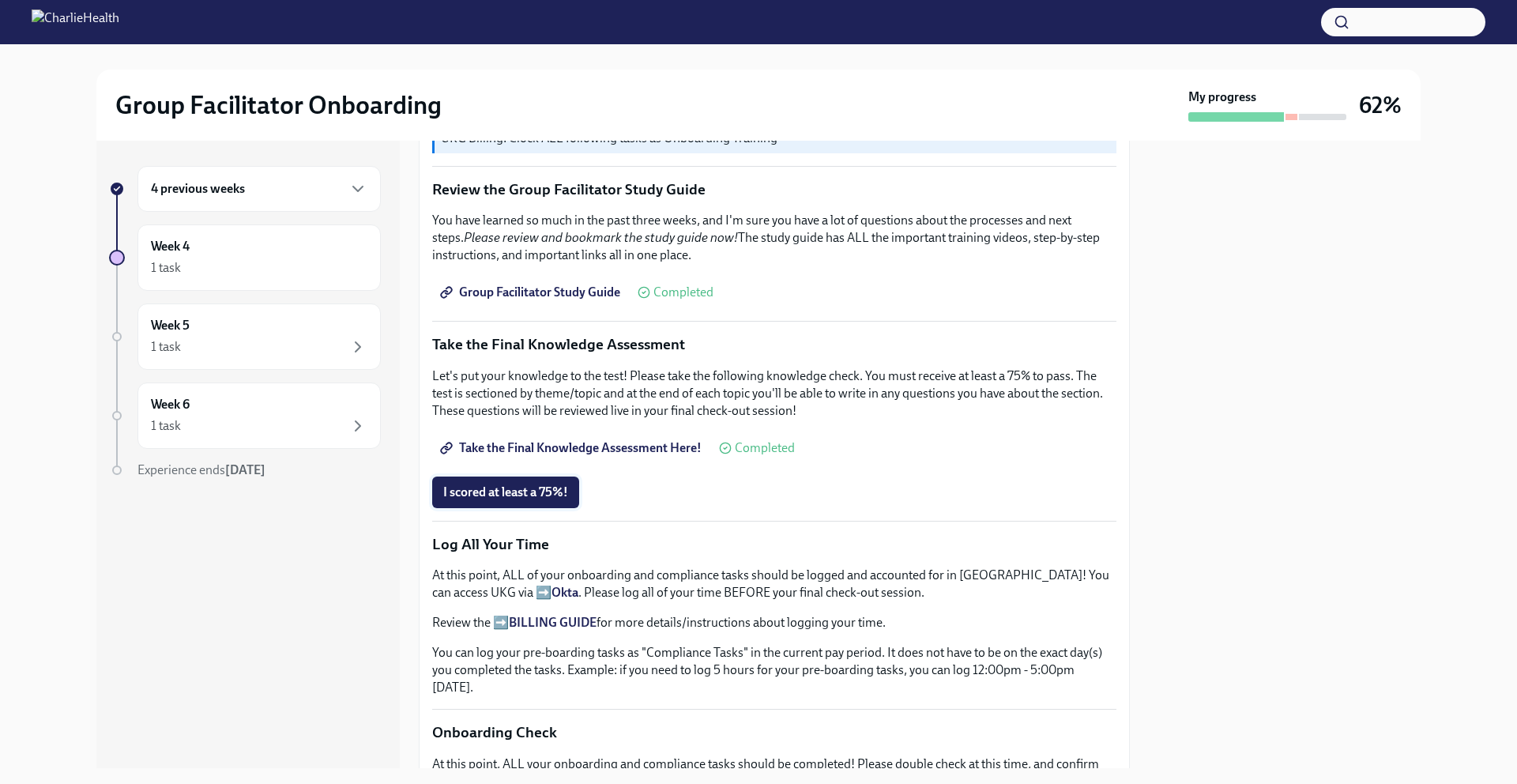
click at [517, 488] on span "I scored at least a 75%!" at bounding box center [505, 492] width 125 height 16
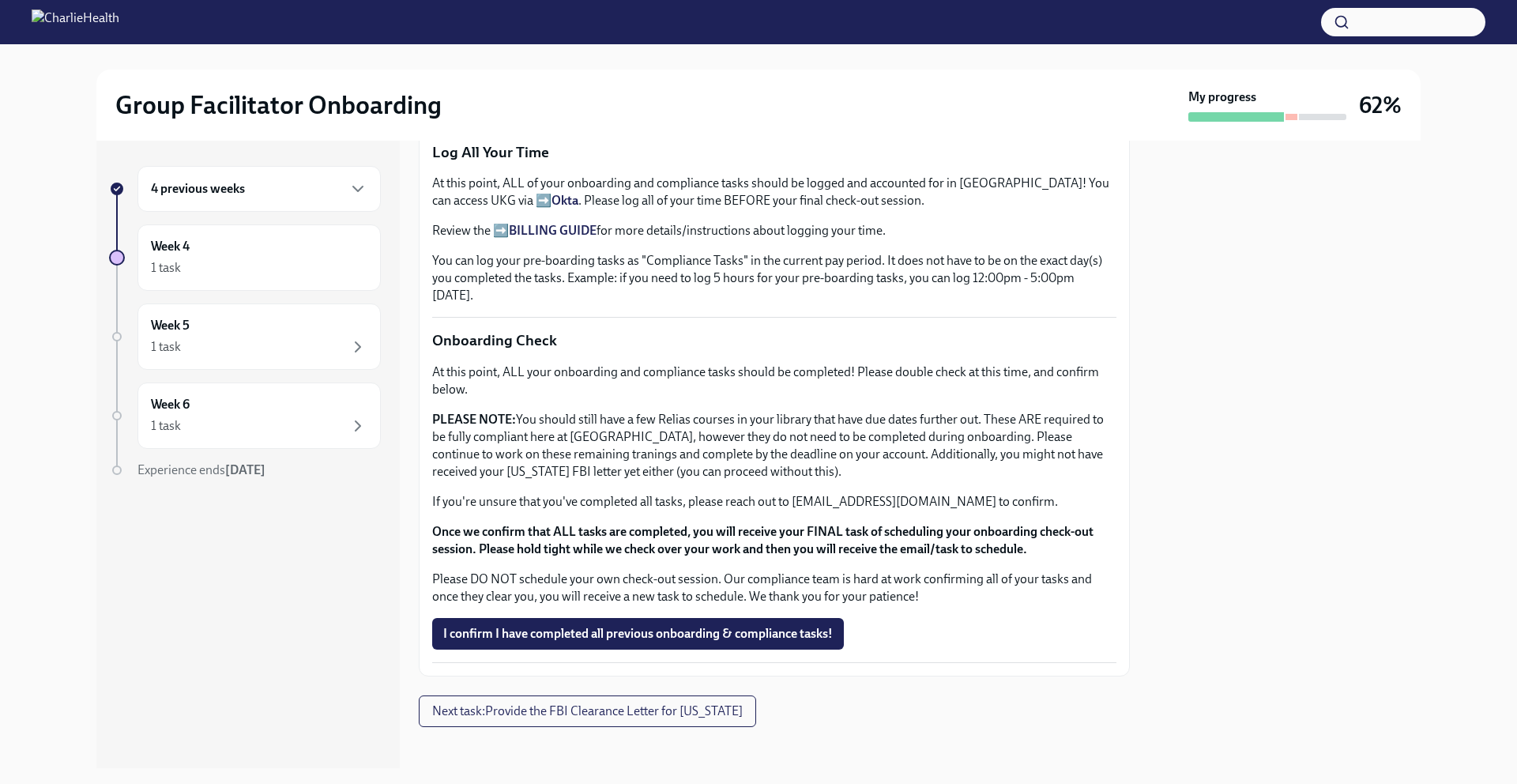
scroll to position [1141, 0]
click at [773, 627] on span "I confirm I have completed all previous onboarding & compliance tasks!" at bounding box center [638, 632] width 389 height 16
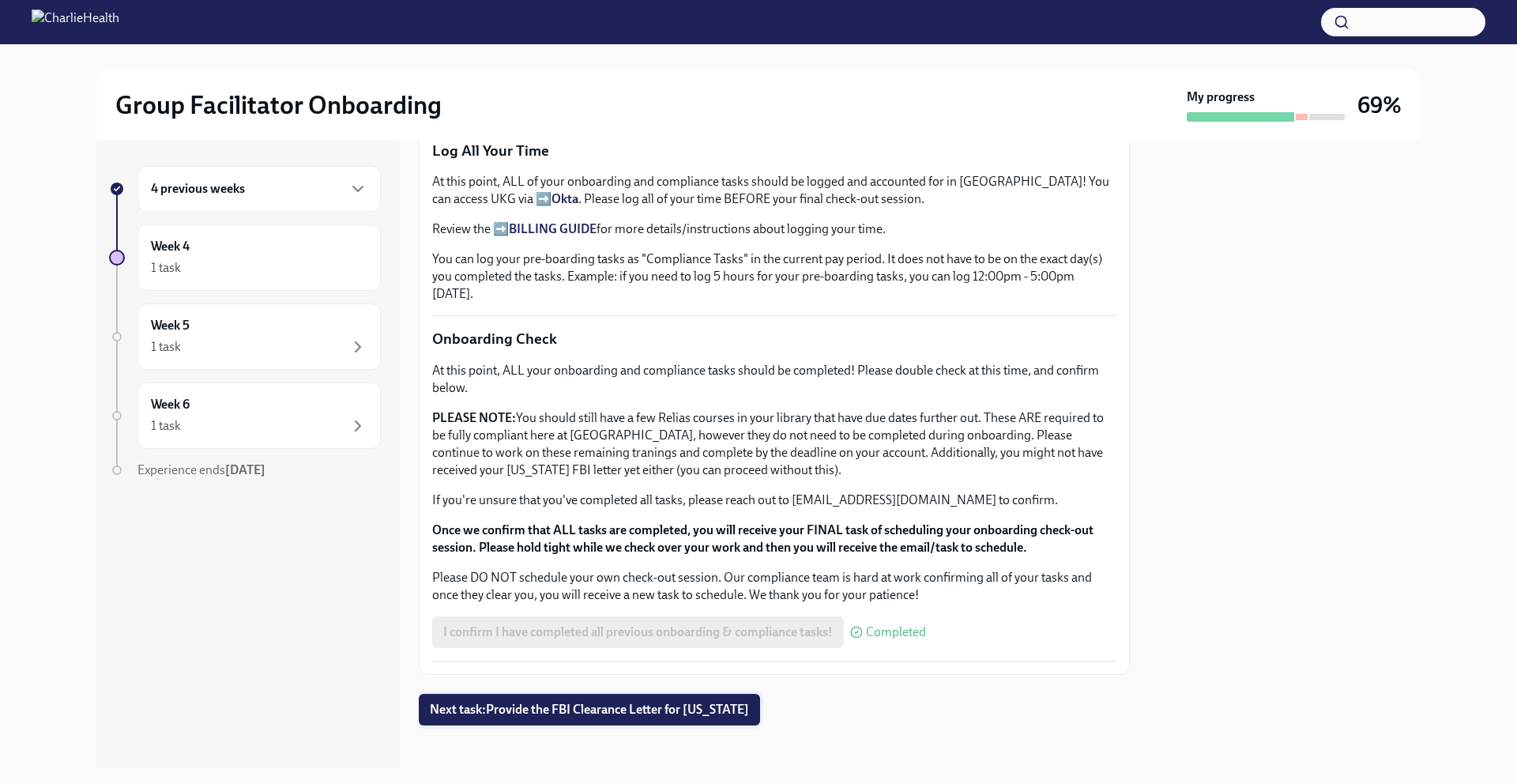
click at [705, 701] on span "Next task : Provide the FBI Clearance Letter for Pennsylvania" at bounding box center [589, 709] width 319 height 16
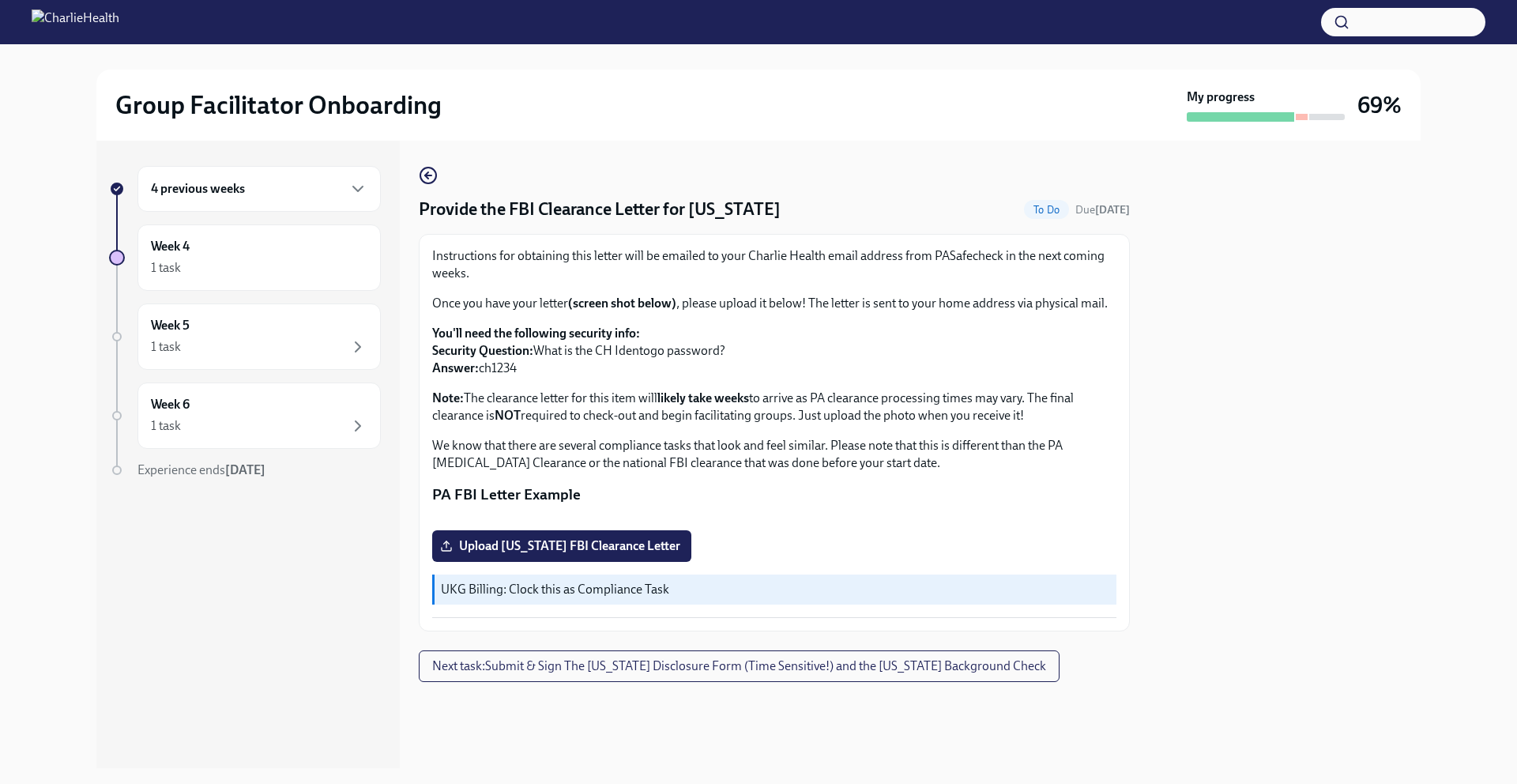
scroll to position [205, 0]
click at [896, 674] on span "Next task : Submit & Sign The Utah Disclosure Form (Time Sensitive!) and the Lo…" at bounding box center [739, 666] width 614 height 16
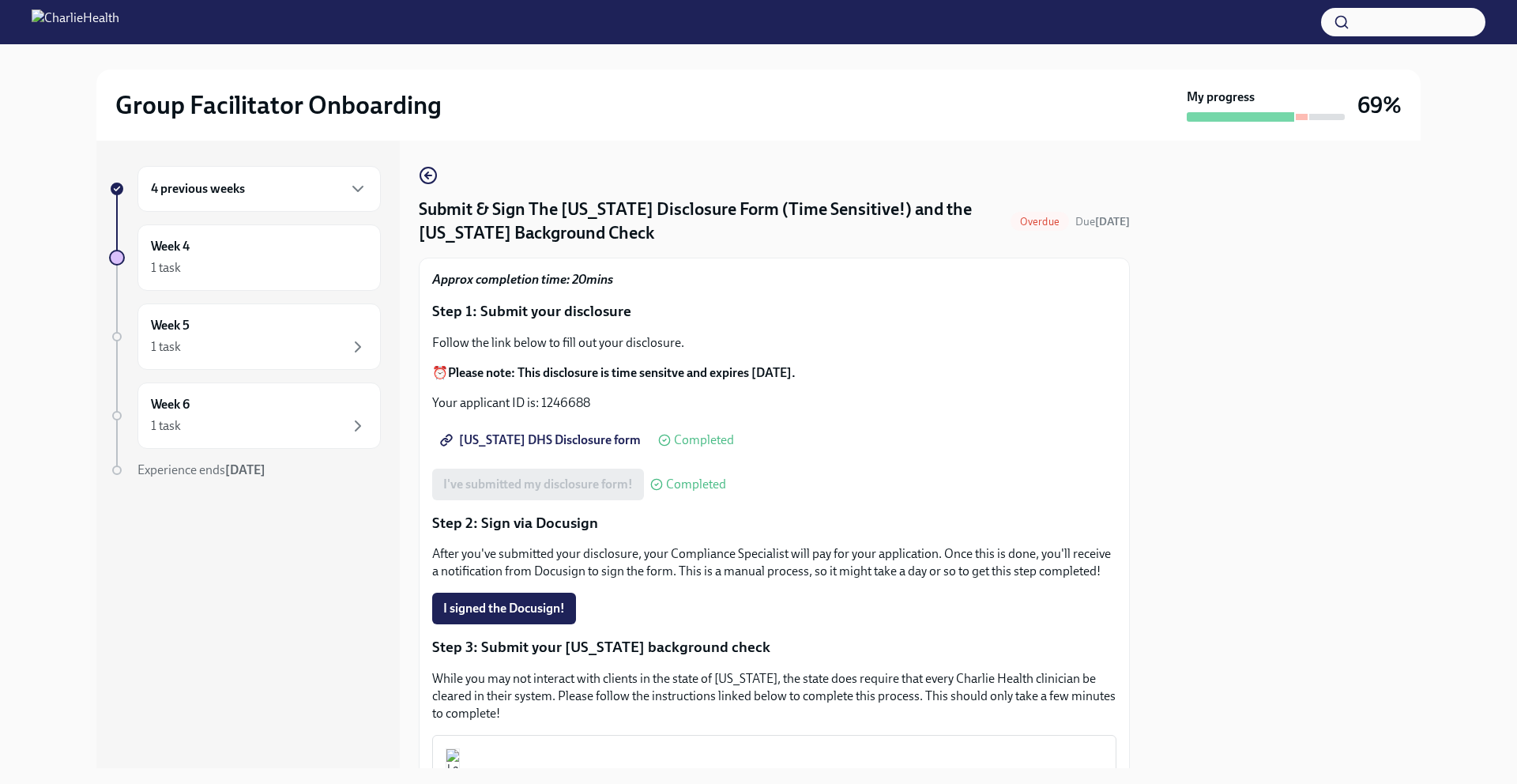
click at [284, 187] on div "4 previous weeks" at bounding box center [259, 189] width 216 height 19
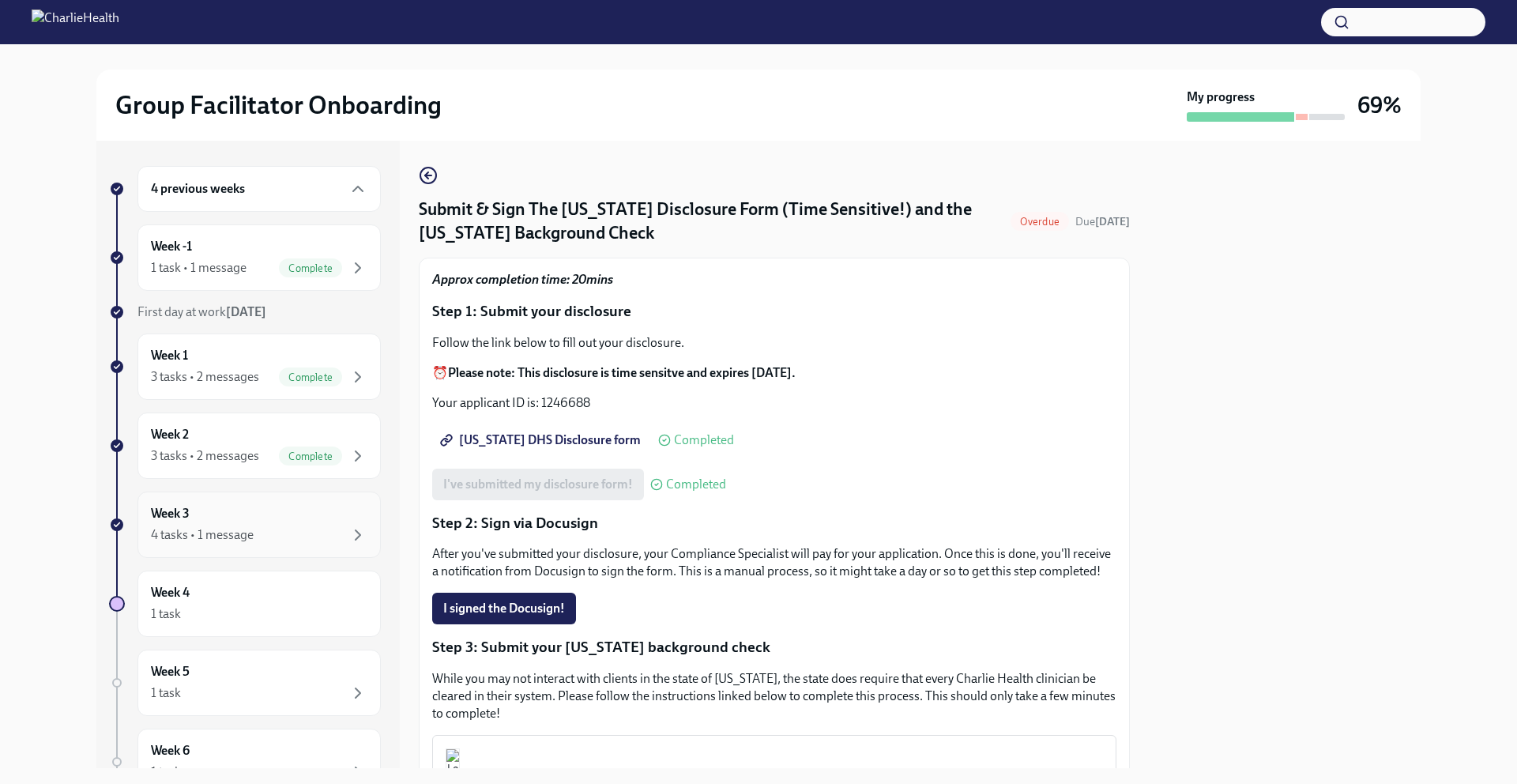
click at [270, 518] on div "Week 3 4 tasks • 1 message" at bounding box center [259, 525] width 216 height 39
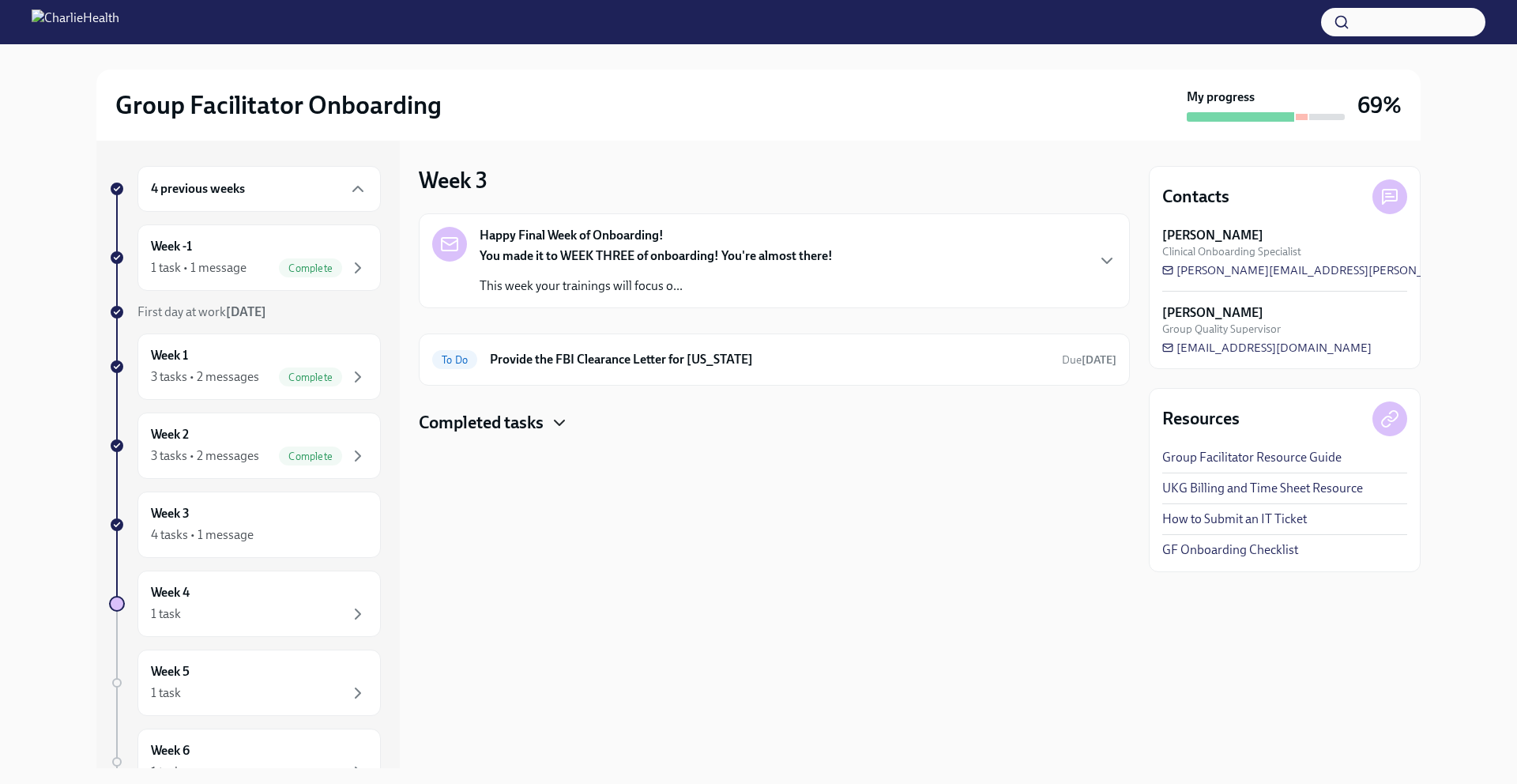
click at [561, 420] on icon "button" at bounding box center [560, 422] width 19 height 19
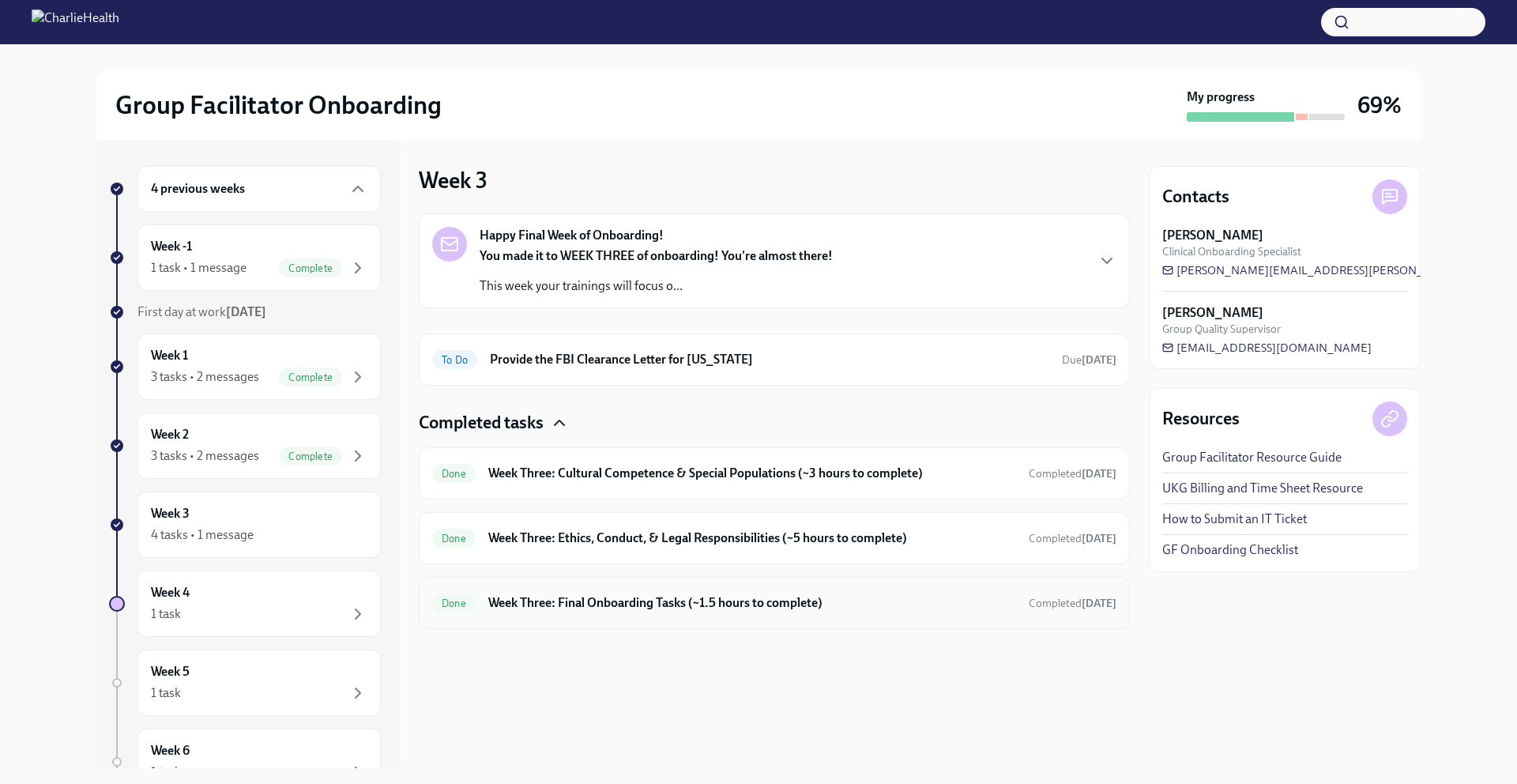
click at [879, 603] on h6 "Week Three: Final Onboarding Tasks (~1.5 hours to complete)" at bounding box center [751, 603] width 528 height 17
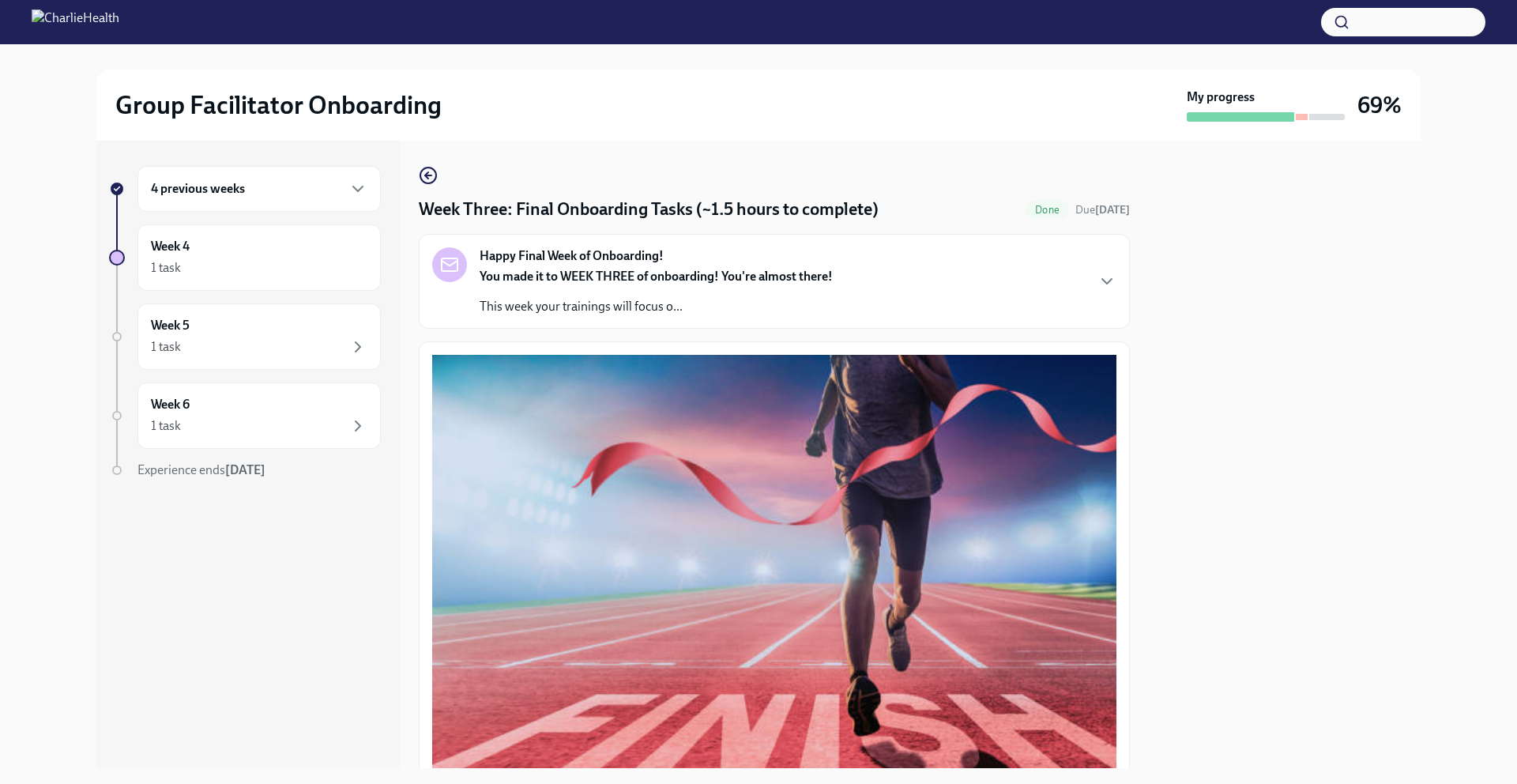
click at [277, 201] on div "4 previous weeks" at bounding box center [259, 188] width 244 height 46
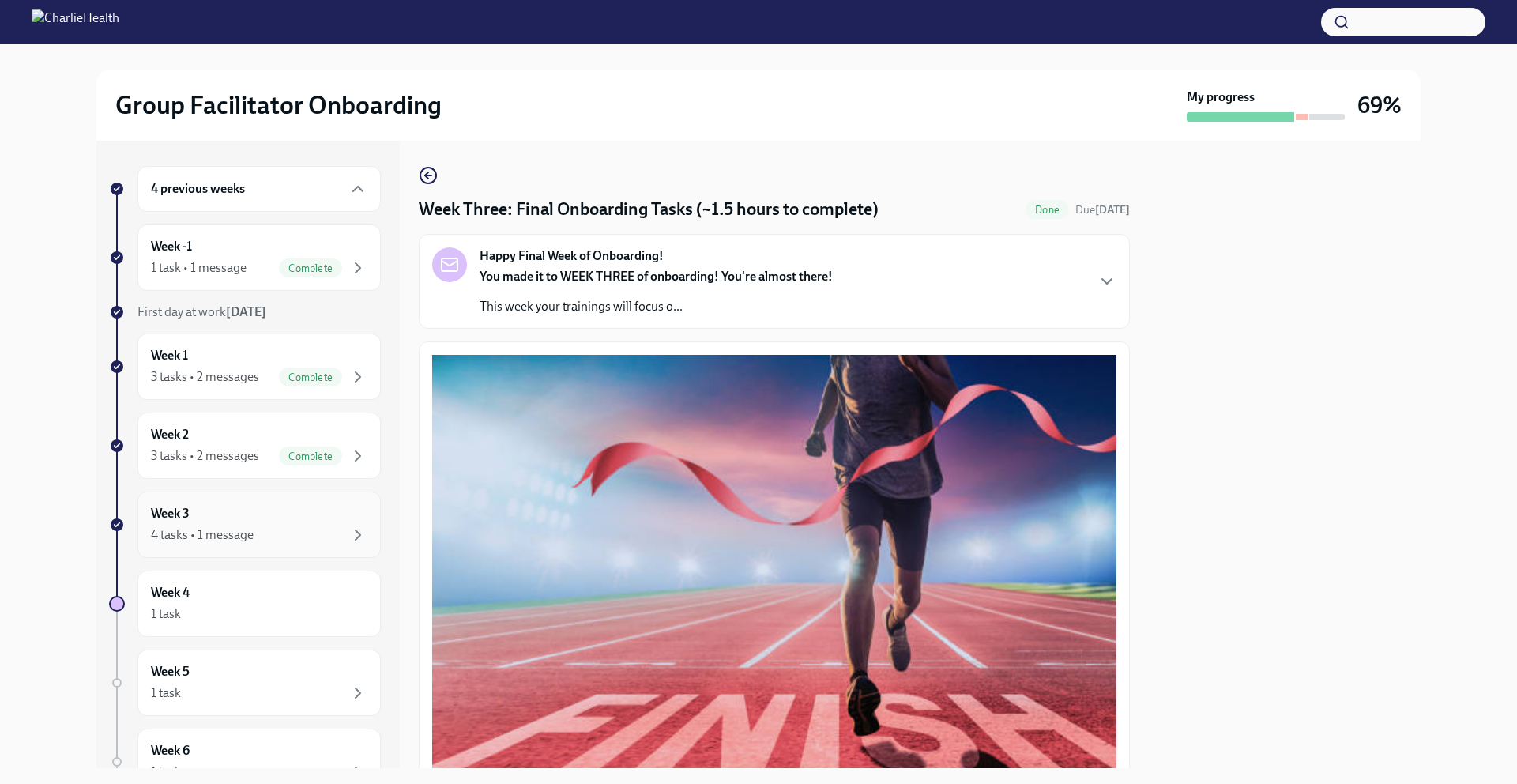
click at [275, 525] on div "4 tasks • 1 message" at bounding box center [259, 535] width 216 height 19
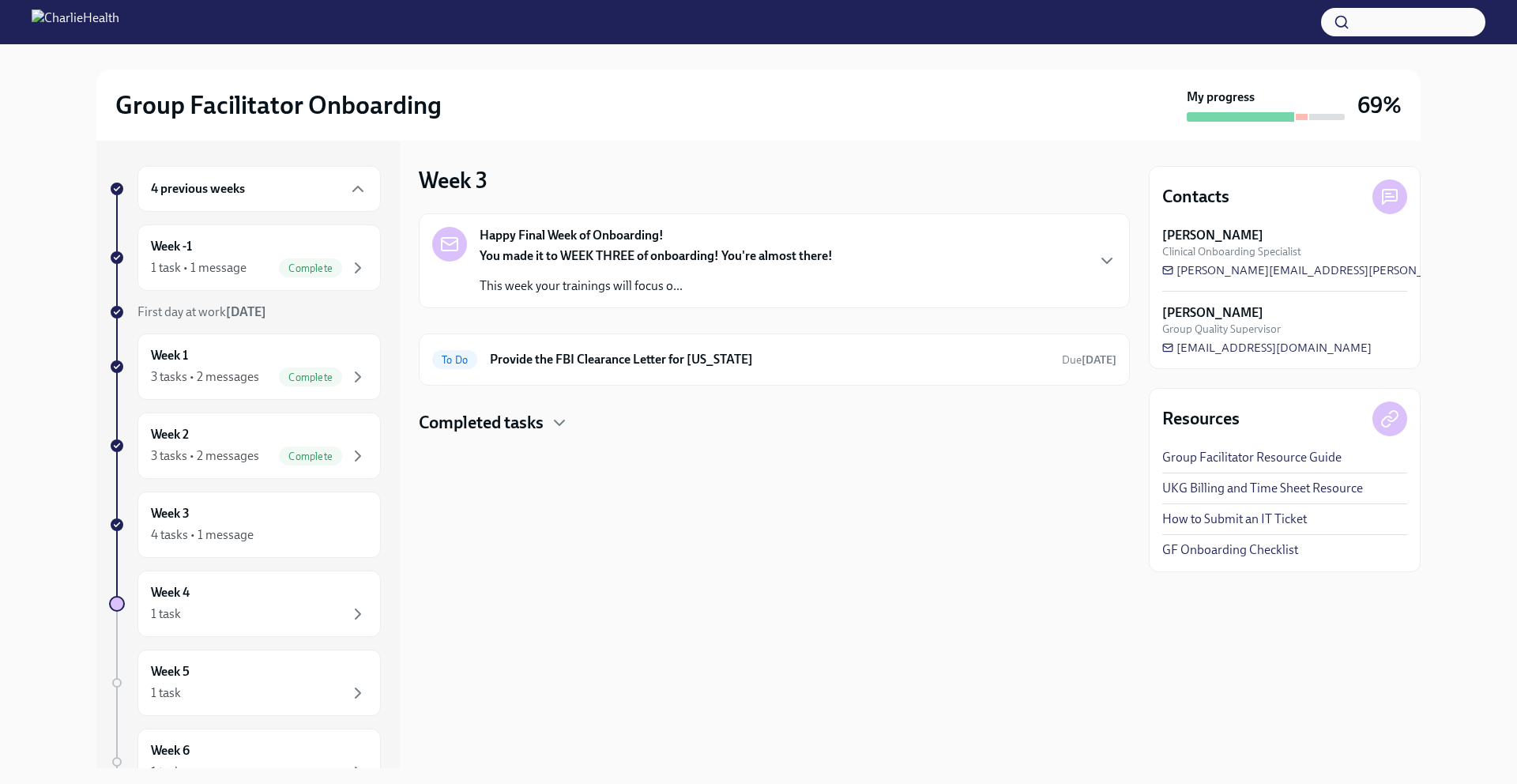
click at [514, 424] on h4 "Completed tasks" at bounding box center [481, 422] width 125 height 24
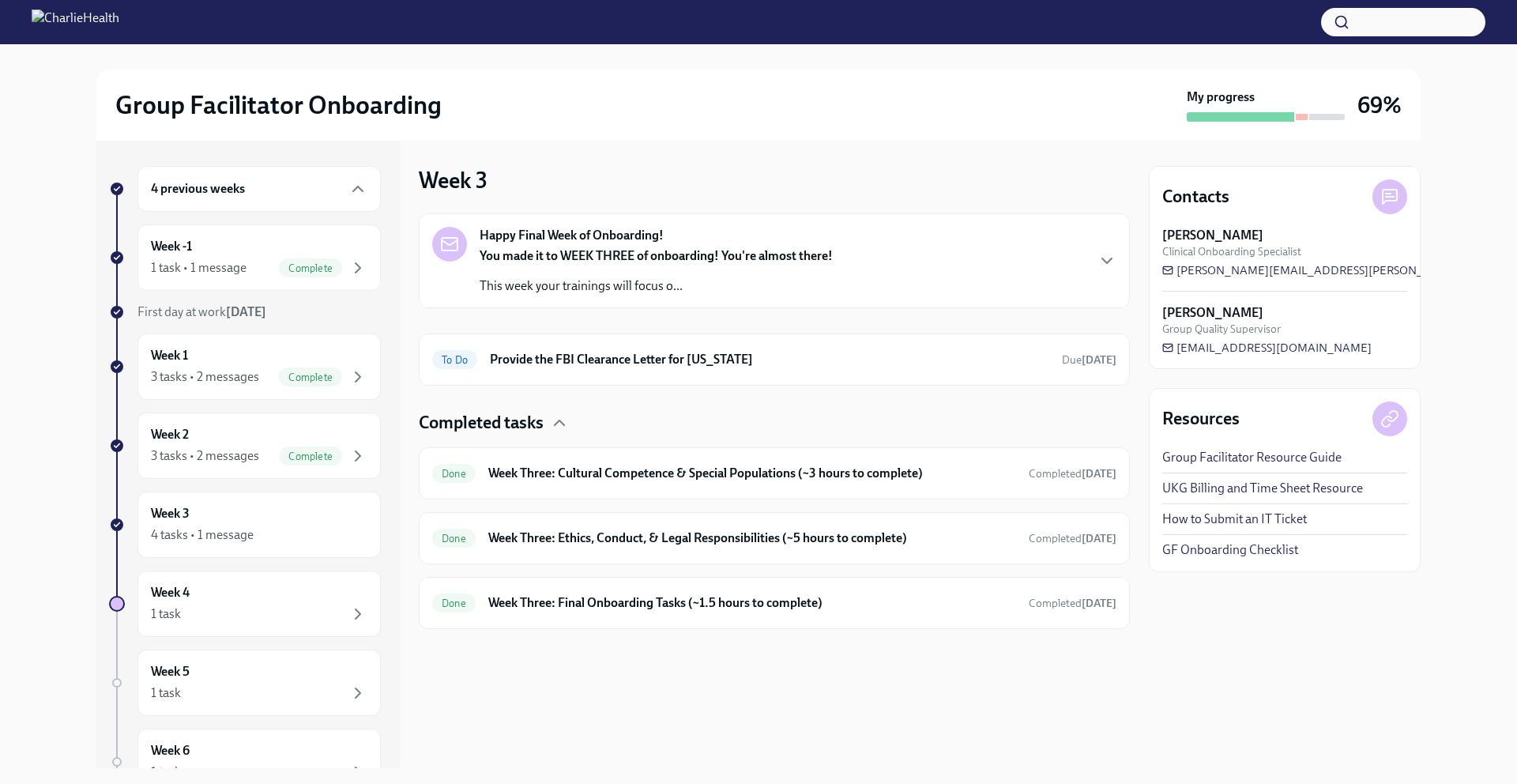
click at [527, 422] on h4 "Completed tasks" at bounding box center [481, 422] width 125 height 24
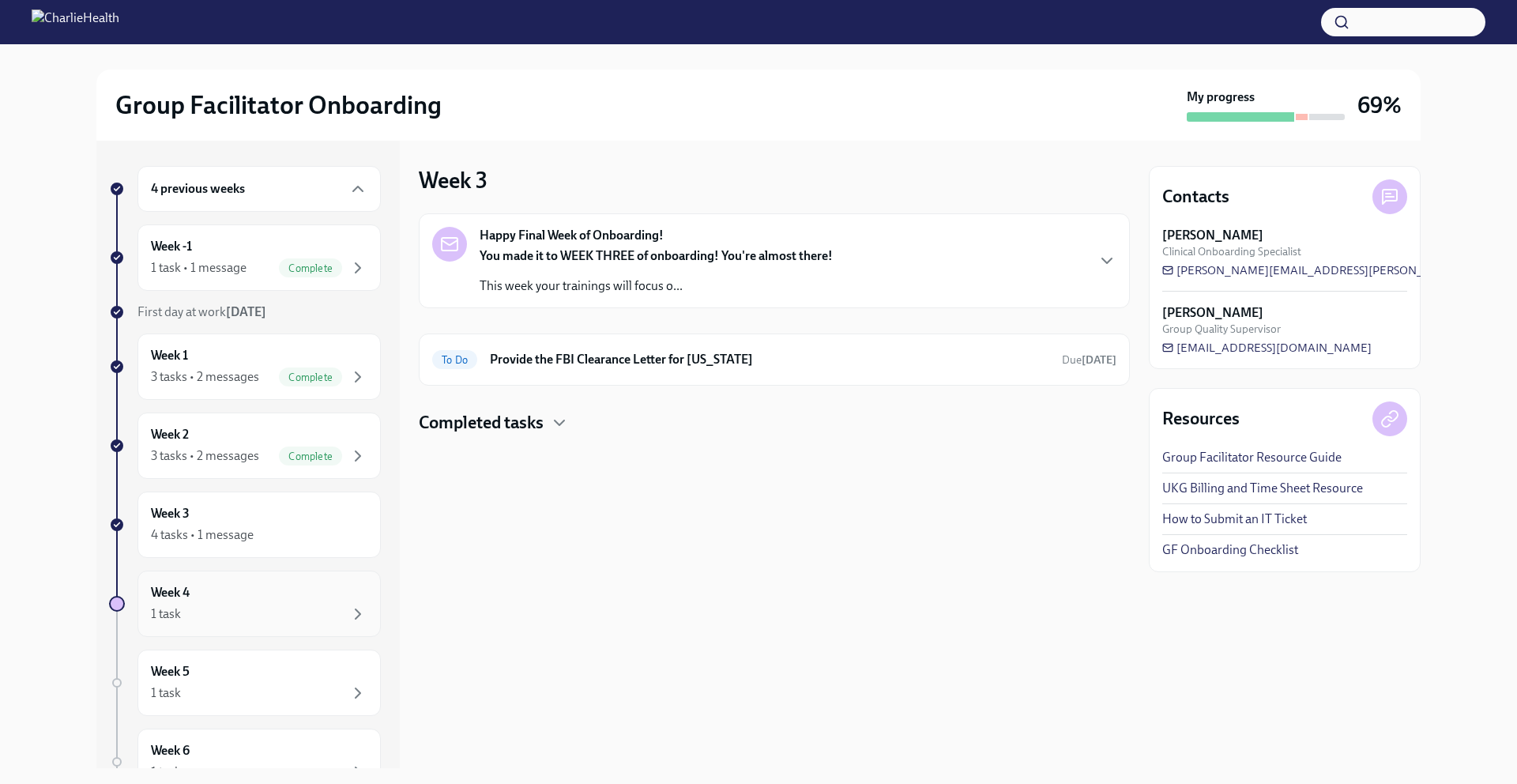
click at [260, 609] on div "1 task" at bounding box center [259, 614] width 216 height 19
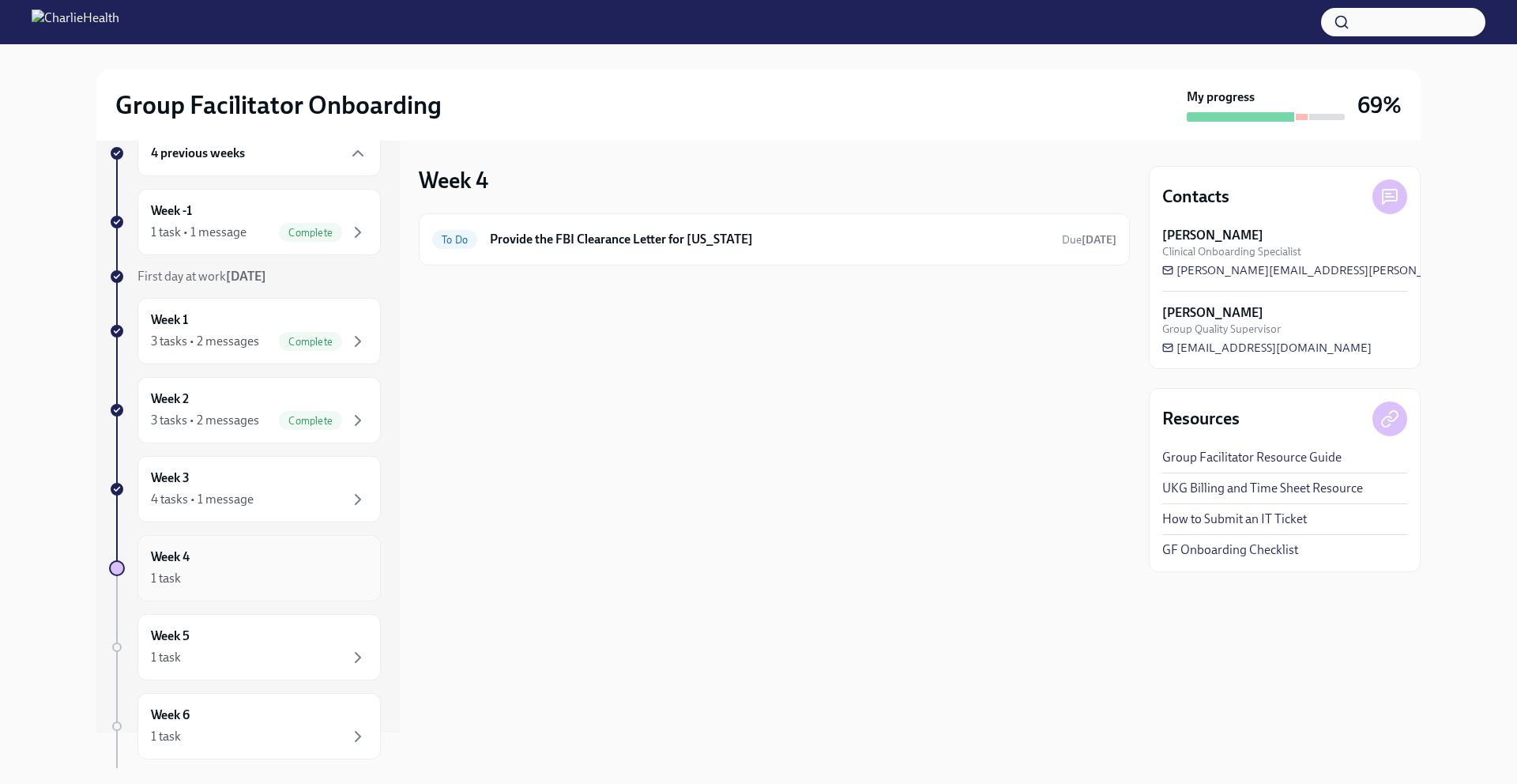
scroll to position [120, 0]
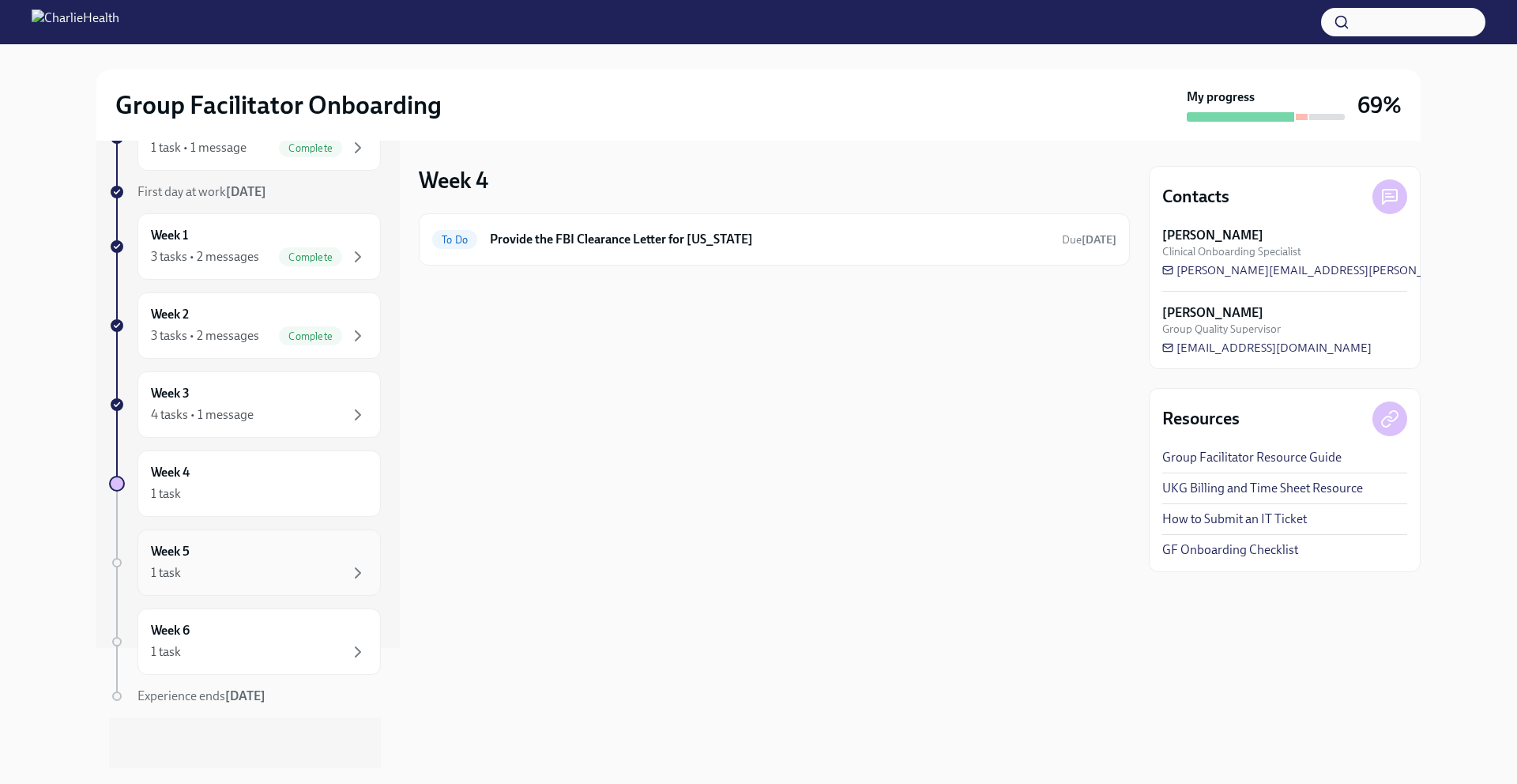
click at [255, 576] on div "1 task" at bounding box center [259, 572] width 216 height 19
click at [270, 661] on div "Week 6 1 task" at bounding box center [259, 641] width 244 height 67
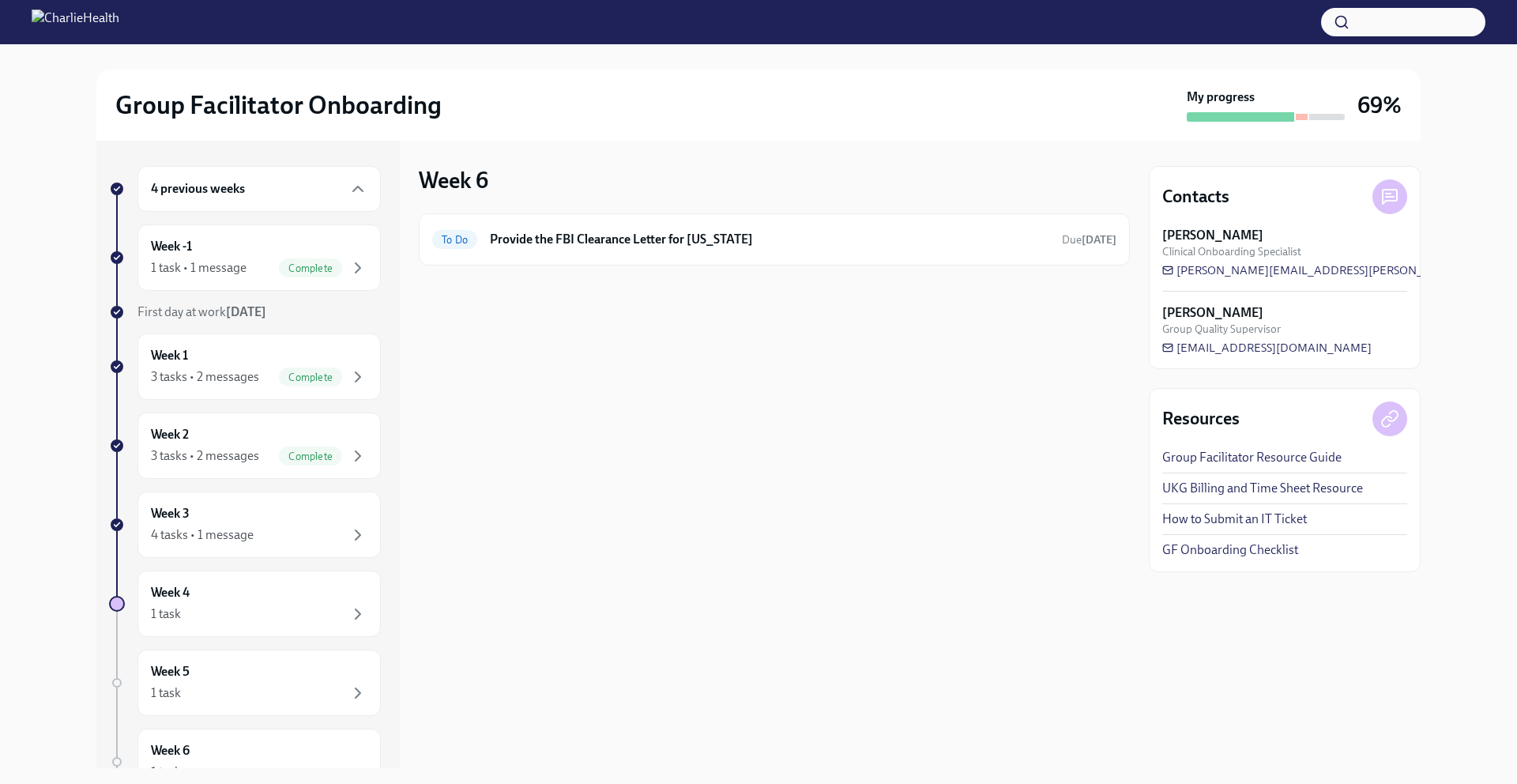
click at [1244, 490] on link "UKG Billing and Time Sheet Resource" at bounding box center [1262, 488] width 200 height 17
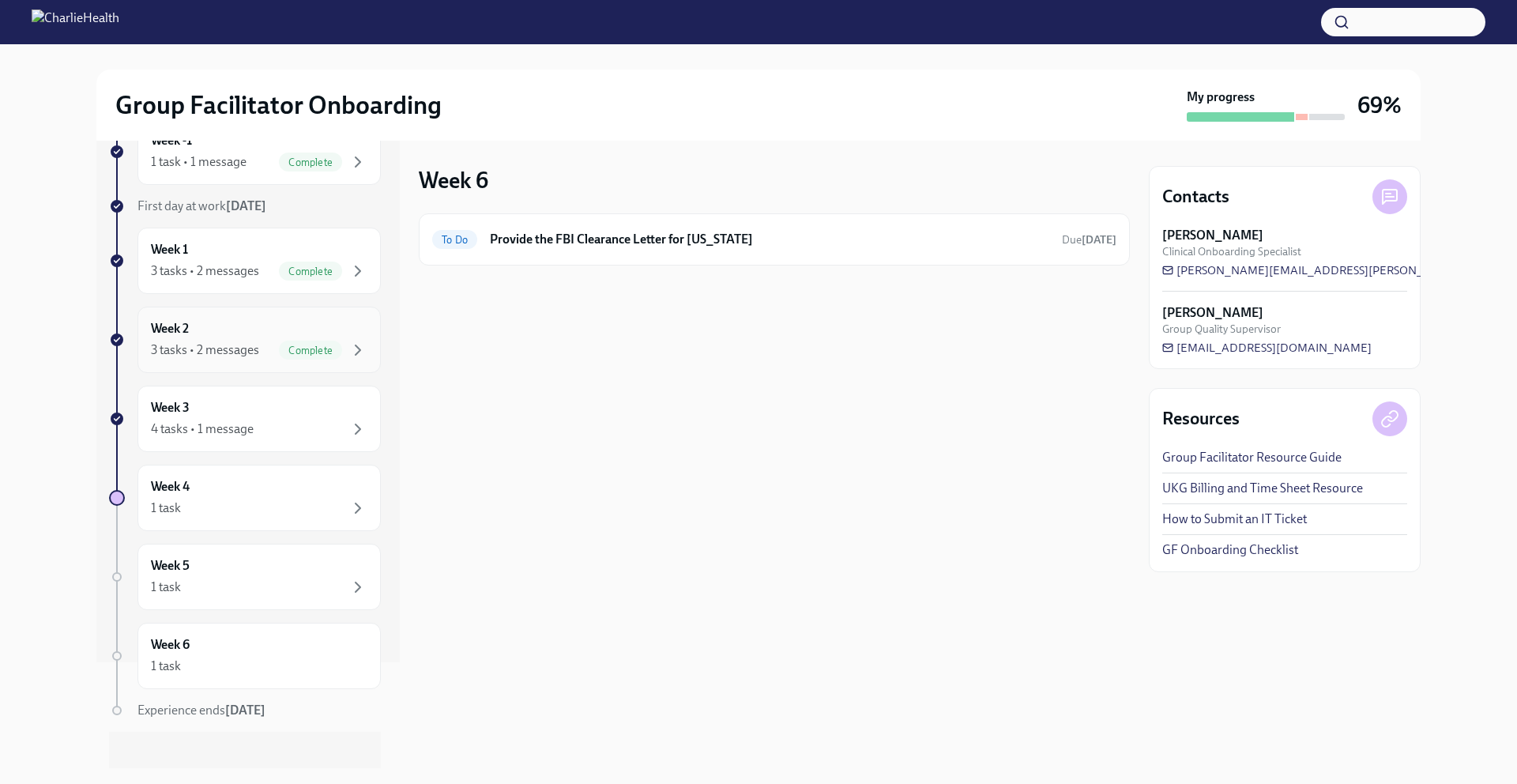
scroll to position [120, 0]
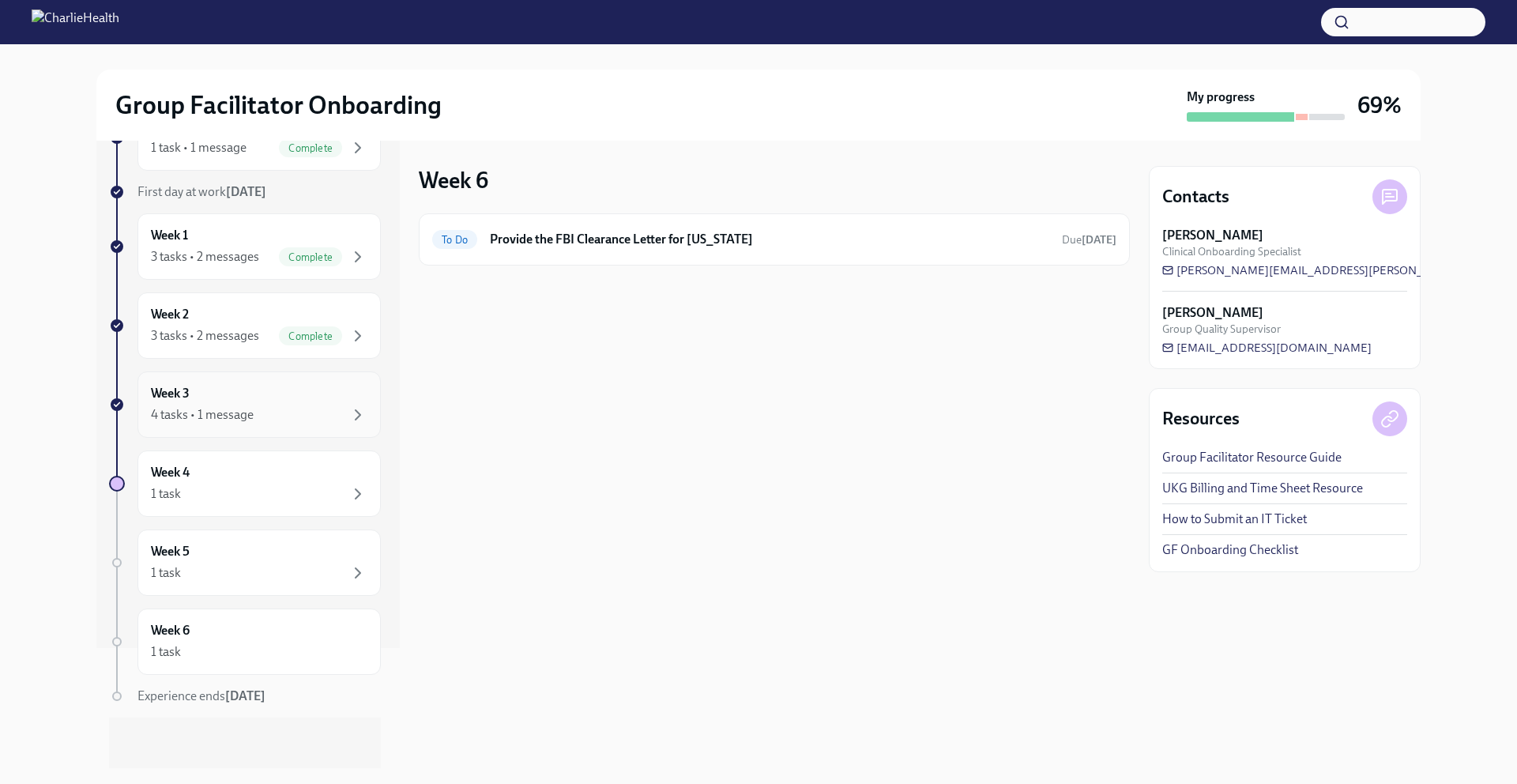
click at [290, 408] on div "4 tasks • 1 message" at bounding box center [259, 415] width 216 height 19
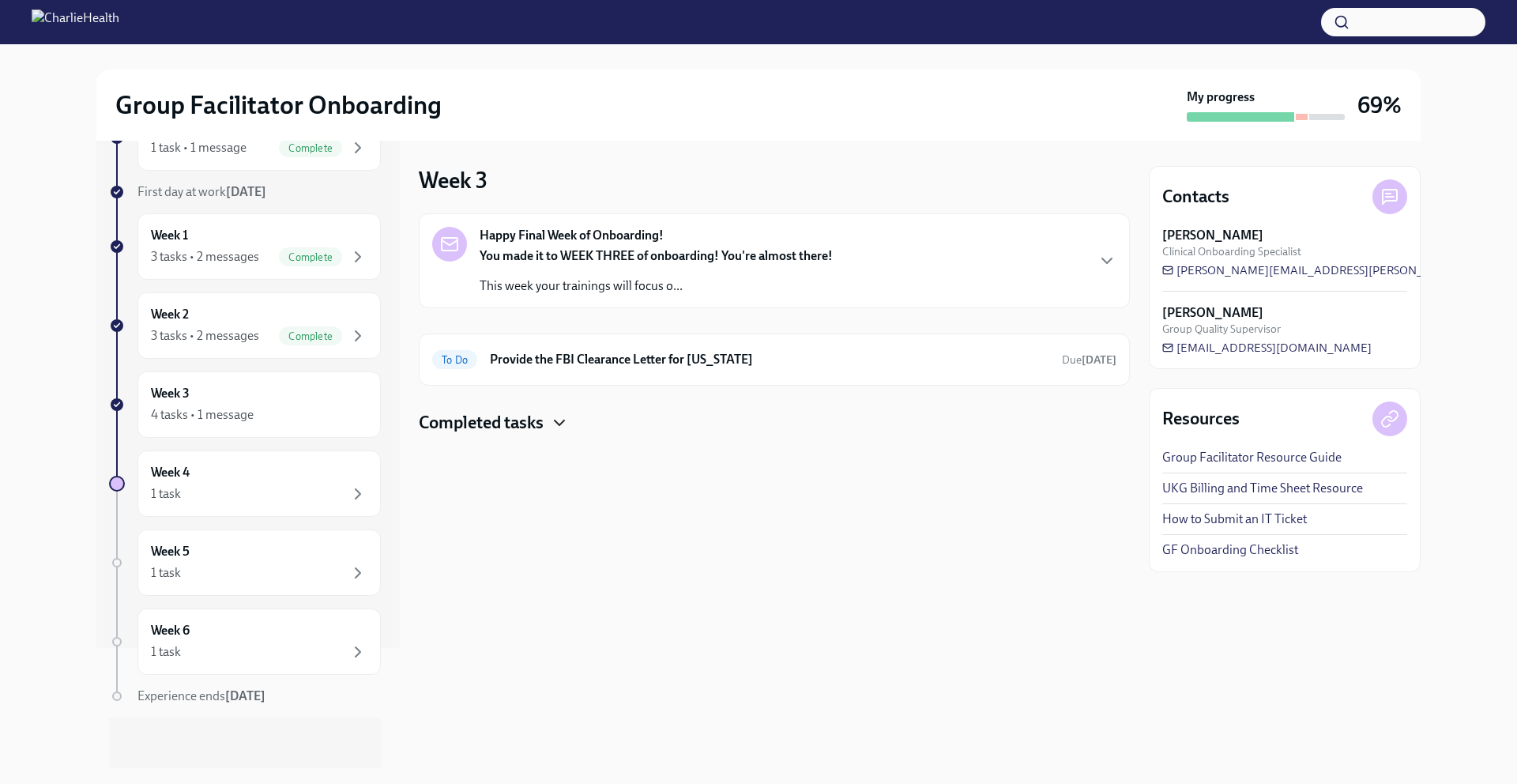
click at [557, 424] on icon "button" at bounding box center [560, 422] width 19 height 19
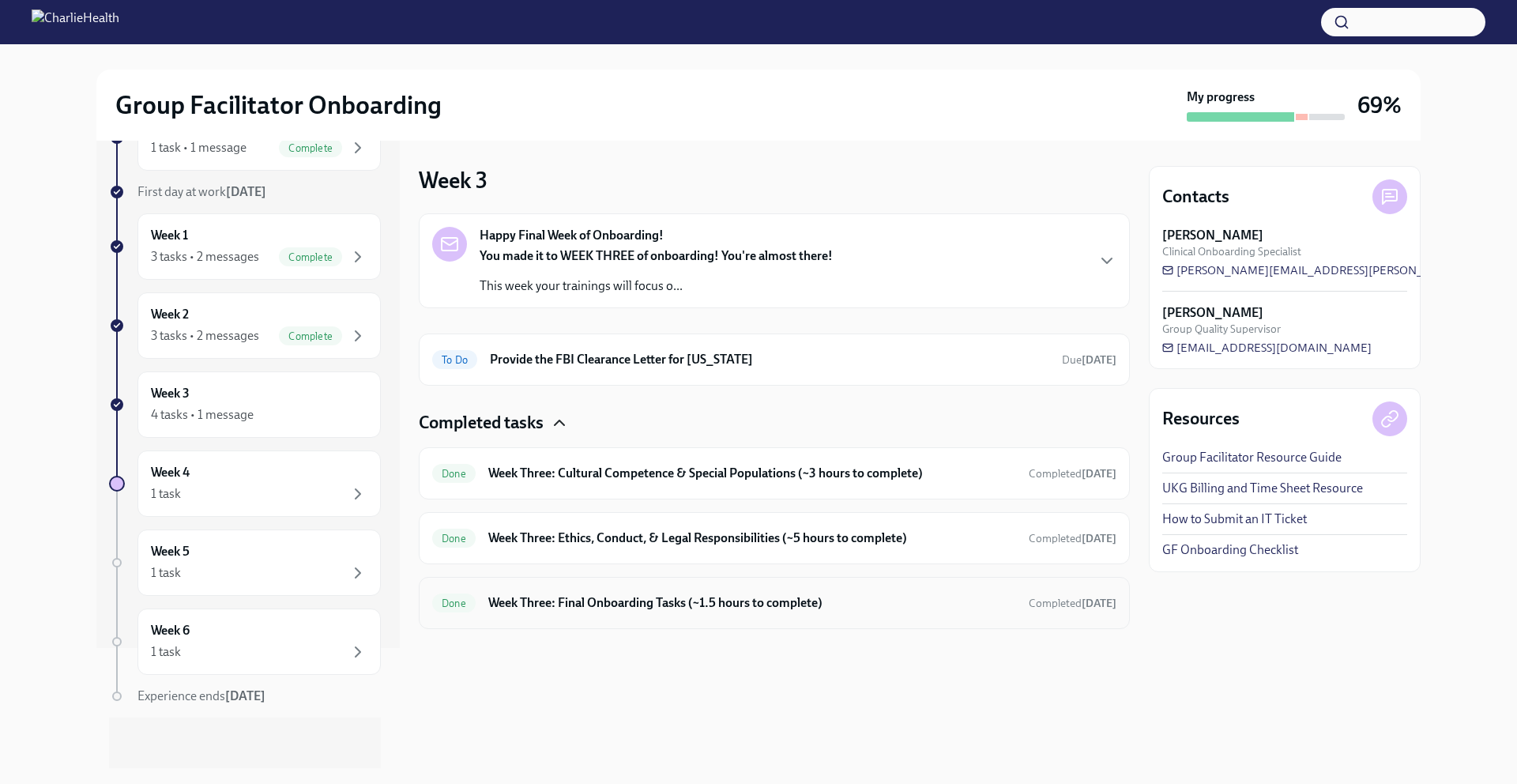
click at [877, 586] on div "Done Week Three: Final Onboarding Tasks (~1.5 hours to complete) Completed today" at bounding box center [774, 602] width 711 height 52
click at [925, 613] on div "Done Week Three: Final Onboarding Tasks (~1.5 hours to complete) Completed today" at bounding box center [775, 603] width 685 height 25
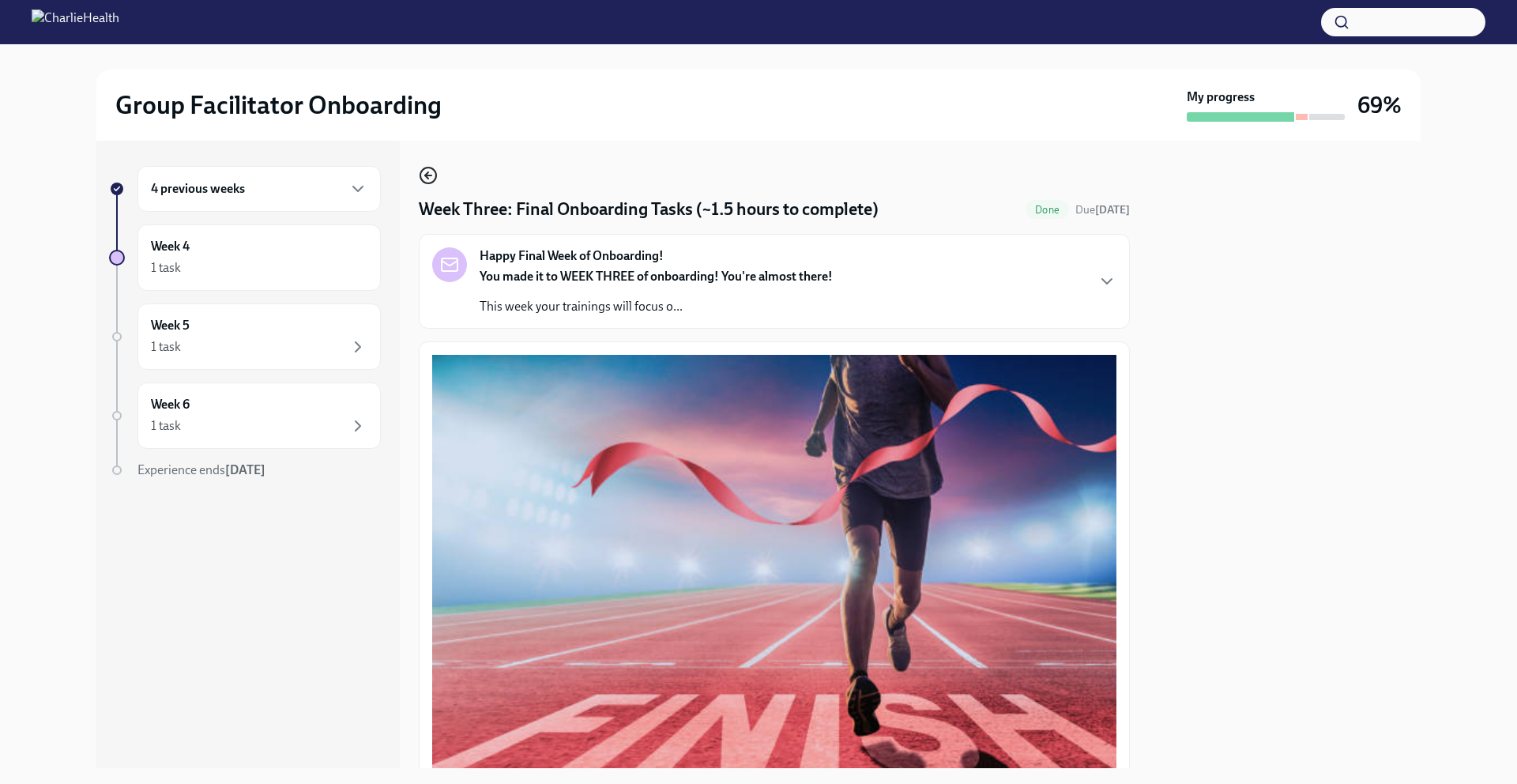
click at [427, 179] on icon "button" at bounding box center [428, 175] width 19 height 19
